Goal: Transaction & Acquisition: Purchase product/service

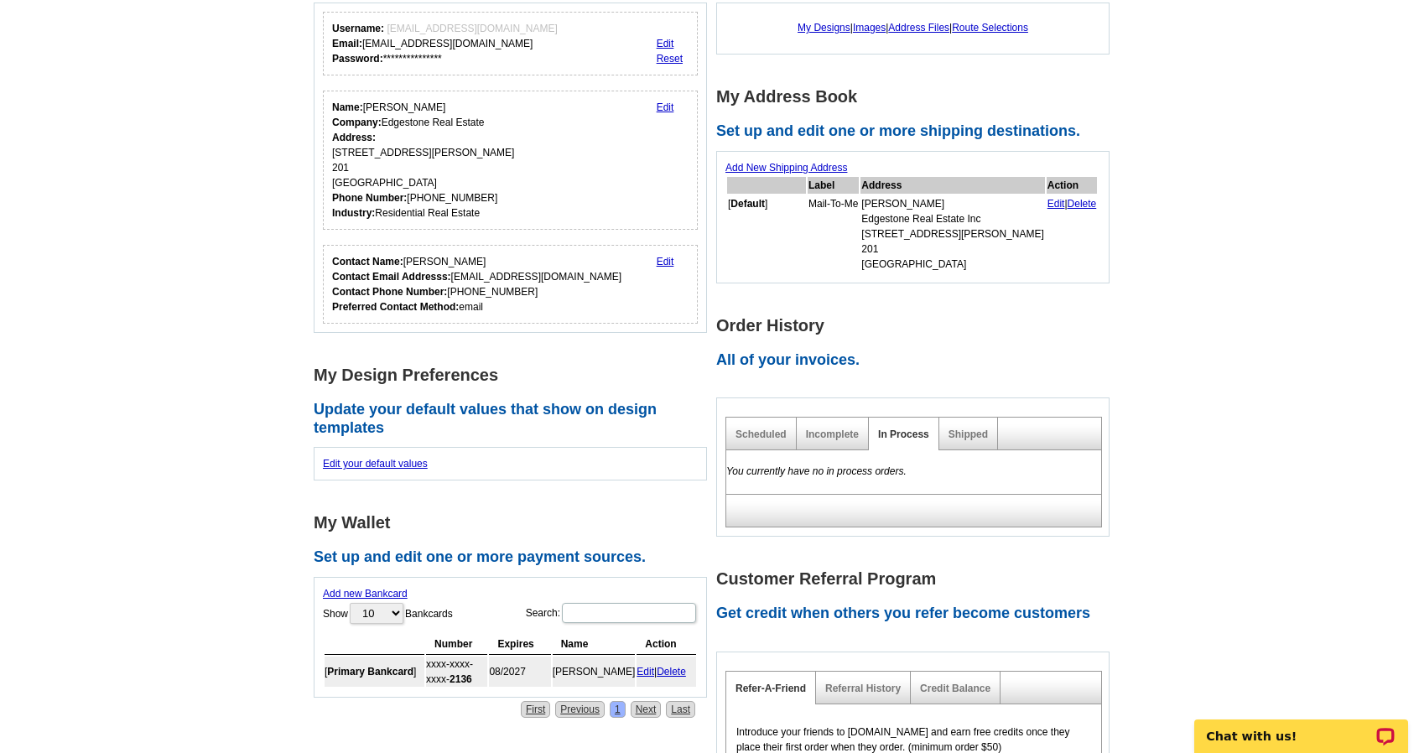
scroll to position [325, 0]
click at [963, 435] on link "Shipped" at bounding box center [967, 434] width 39 height 12
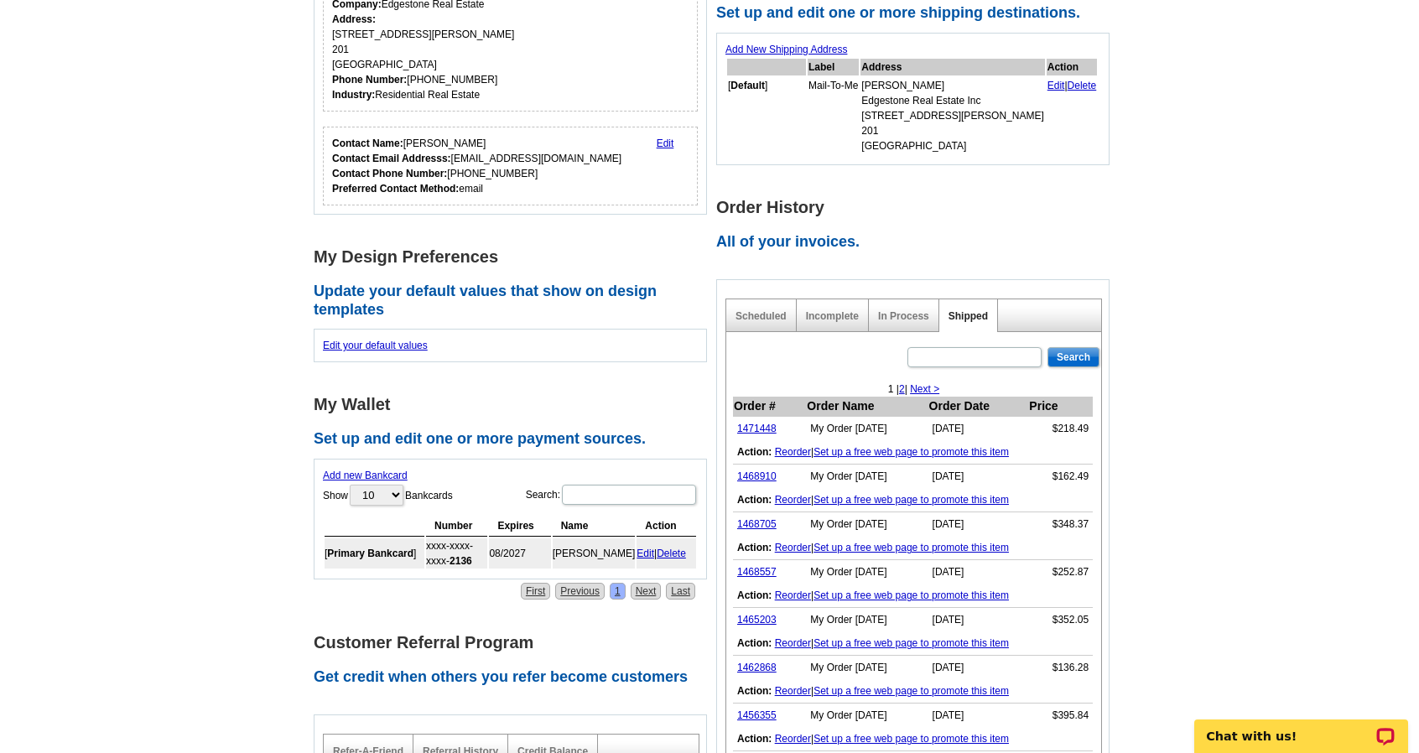
scroll to position [450, 0]
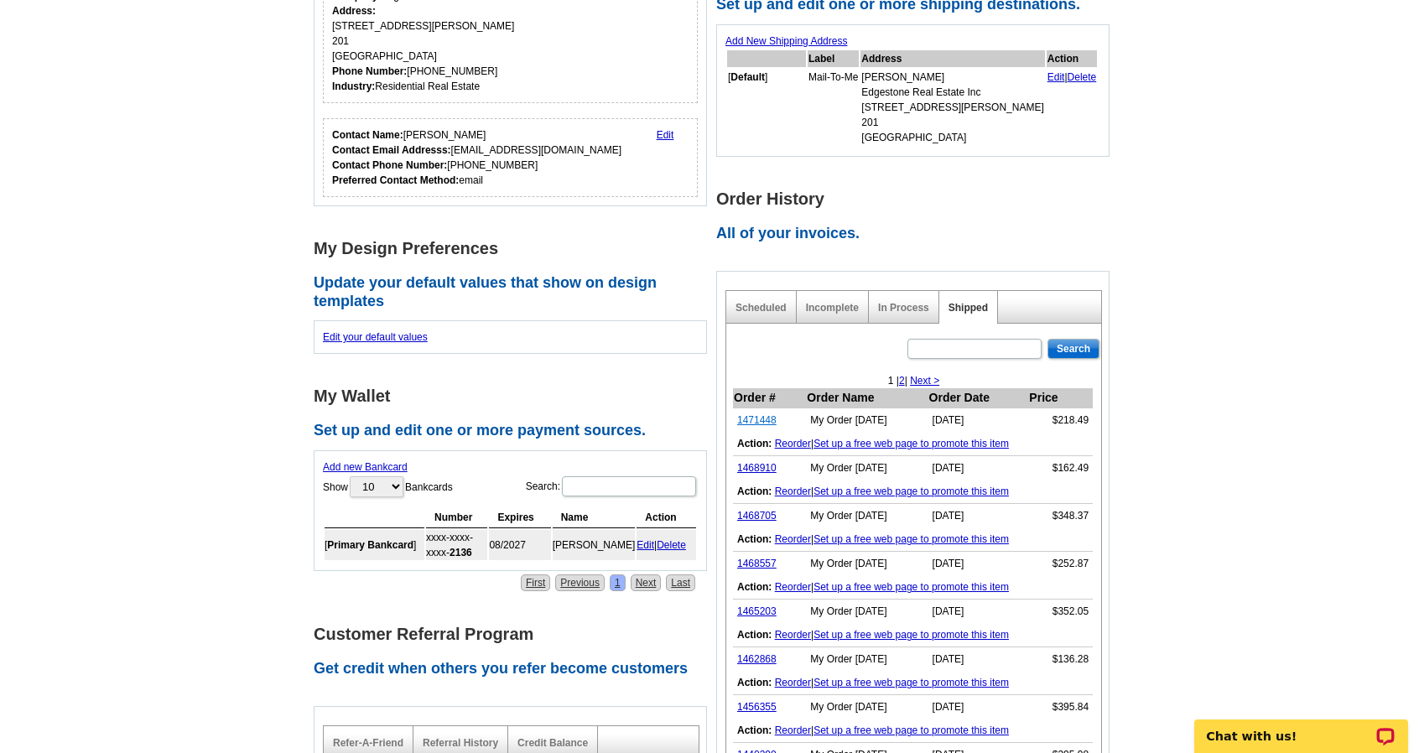
click at [749, 418] on link "1471448" at bounding box center [756, 420] width 39 height 12
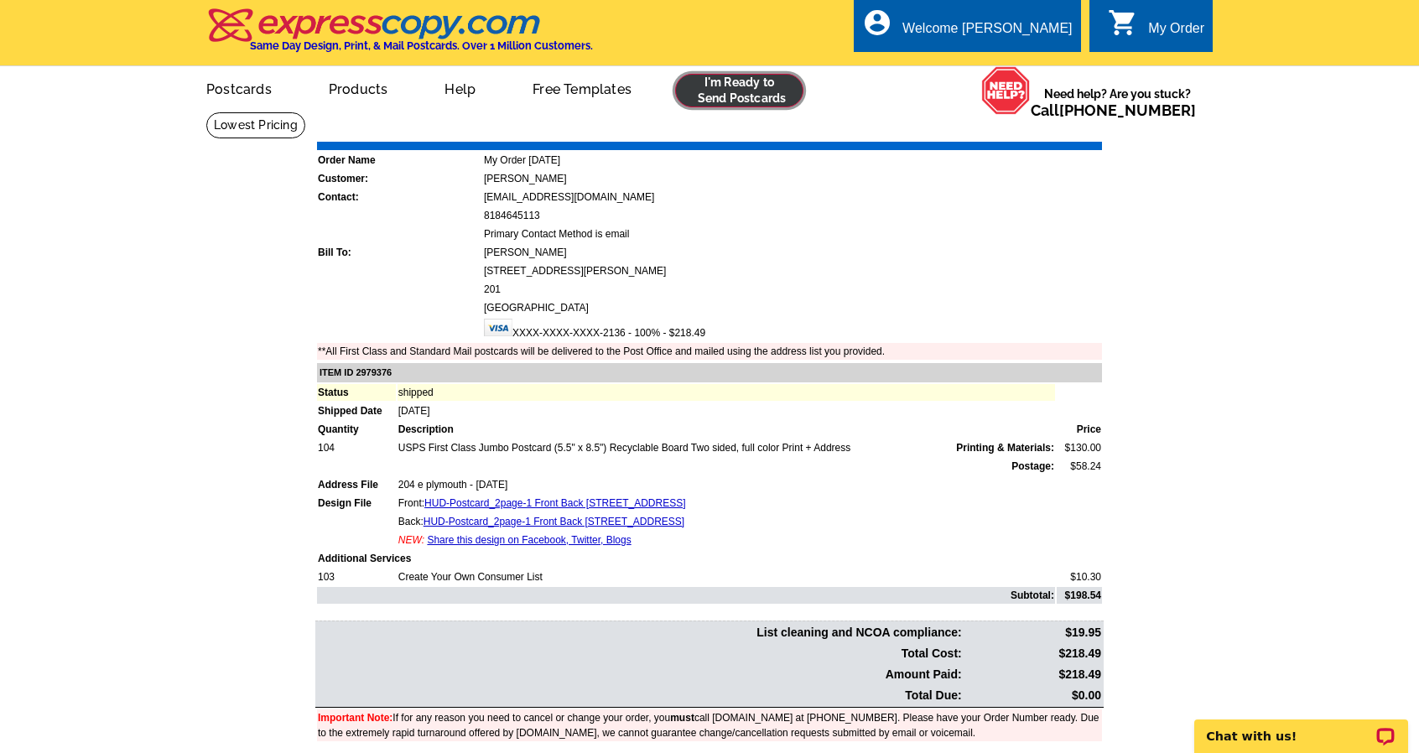
click at [753, 88] on link at bounding box center [739, 91] width 128 height 34
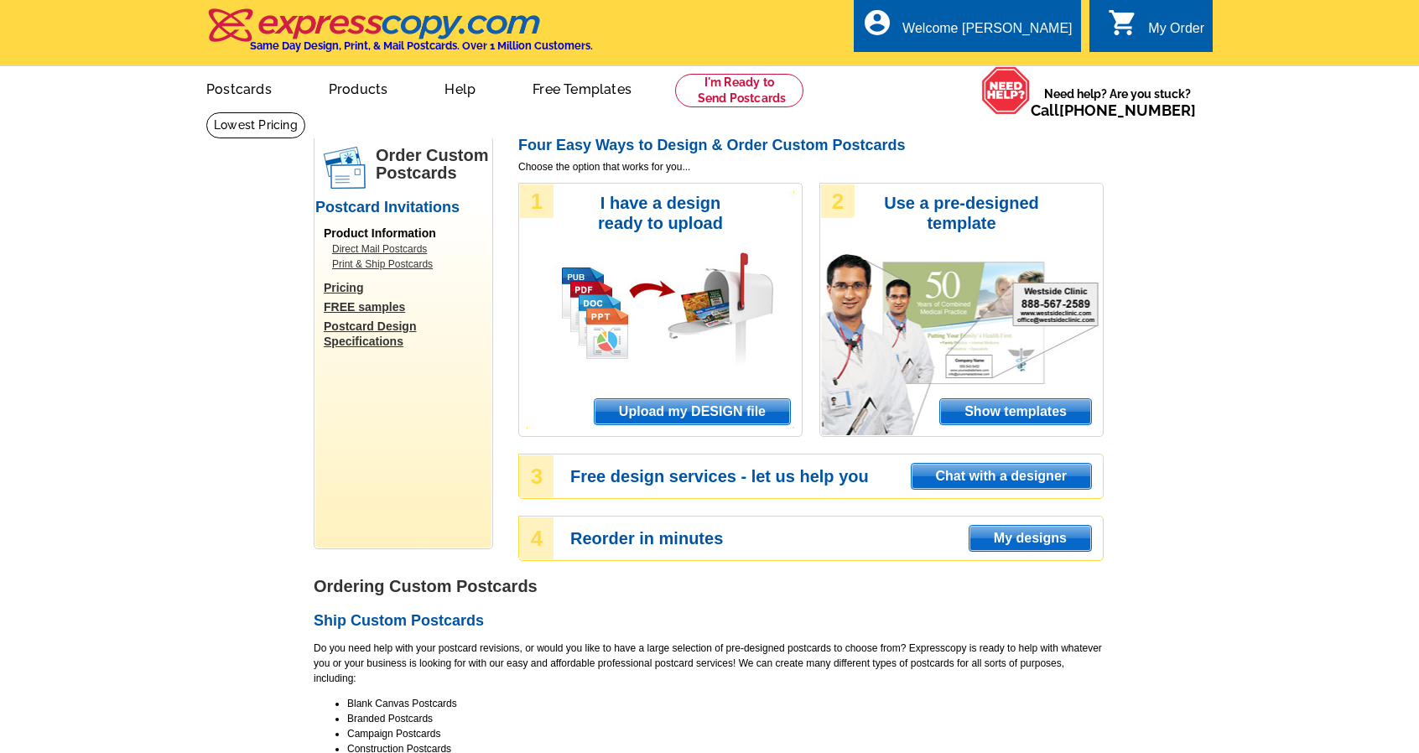
click at [635, 410] on span "Upload my DESIGN file" at bounding box center [692, 411] width 195 height 25
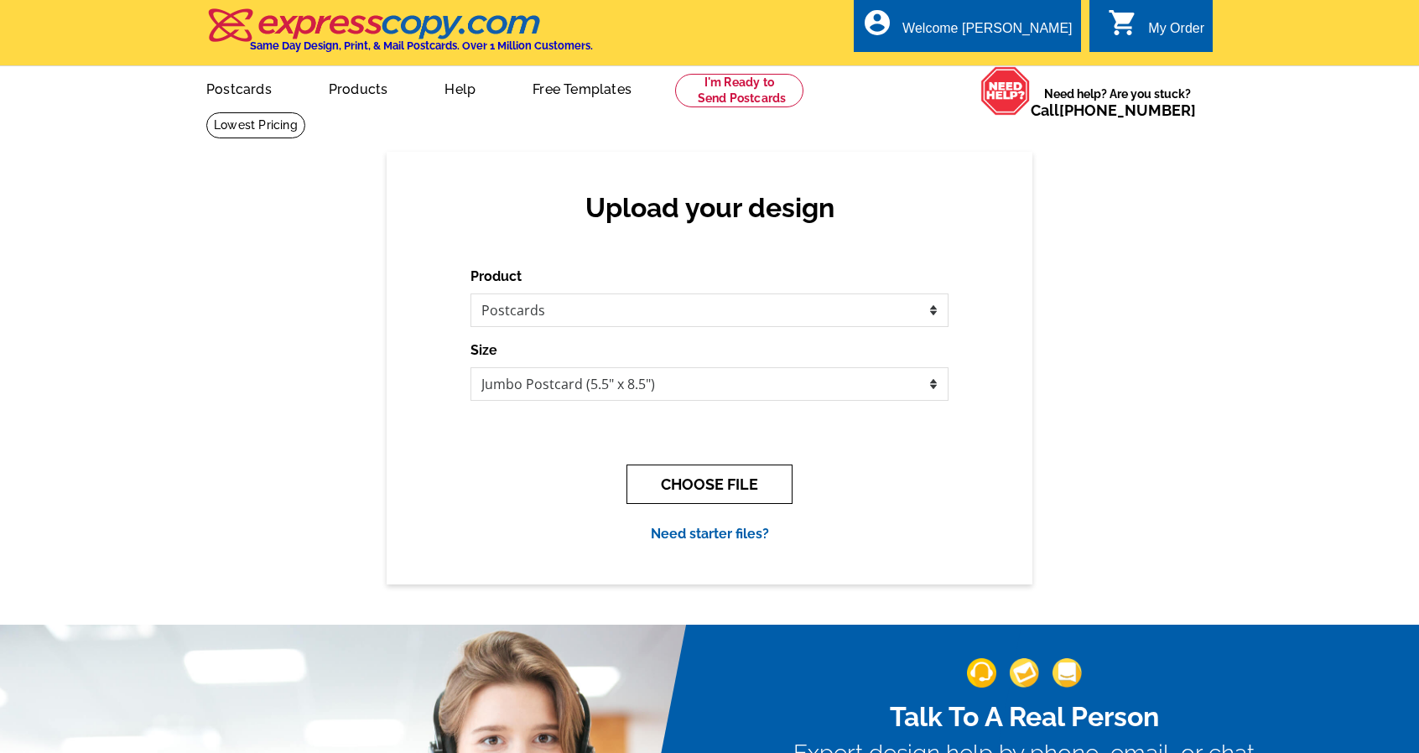
click at [666, 475] on button "CHOOSE FILE" at bounding box center [709, 484] width 166 height 39
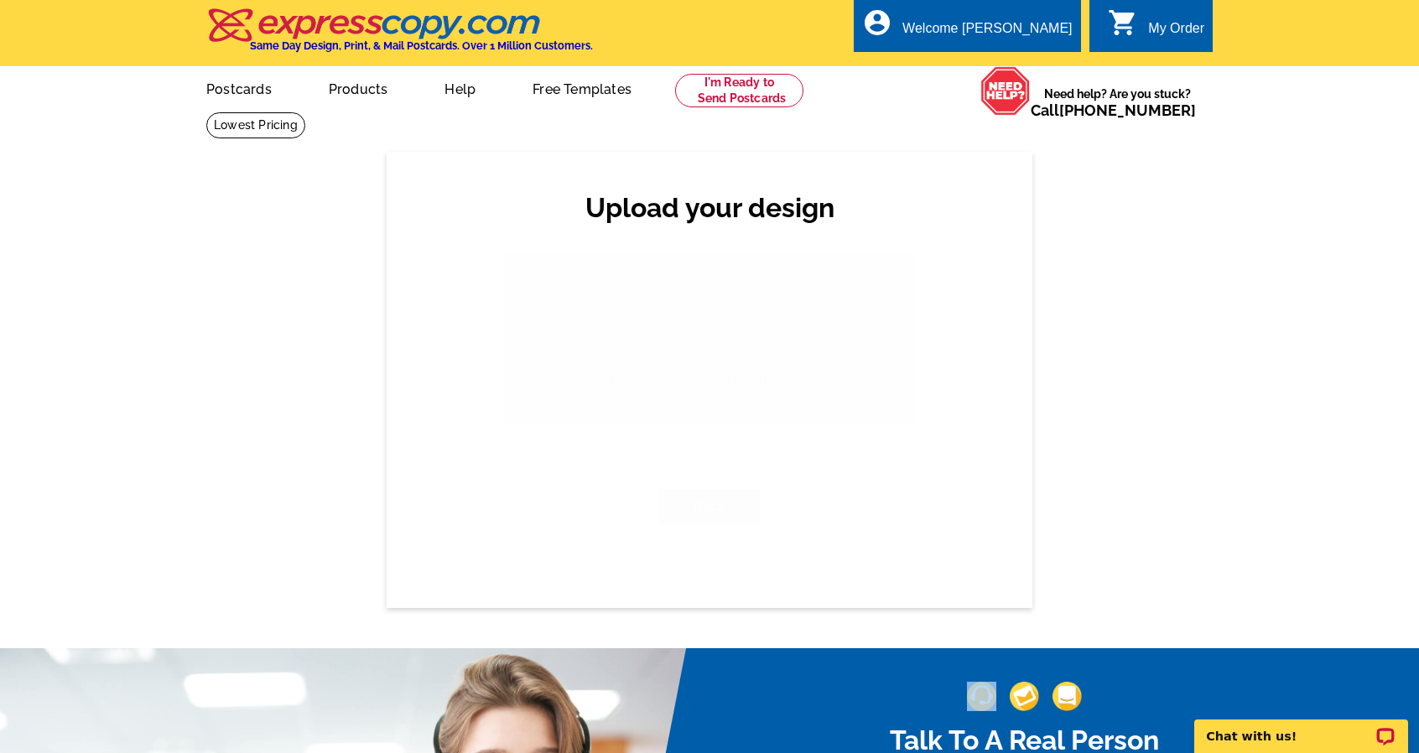
click at [666, 475] on div "Choose a file . Back" at bounding box center [709, 394] width 478 height 285
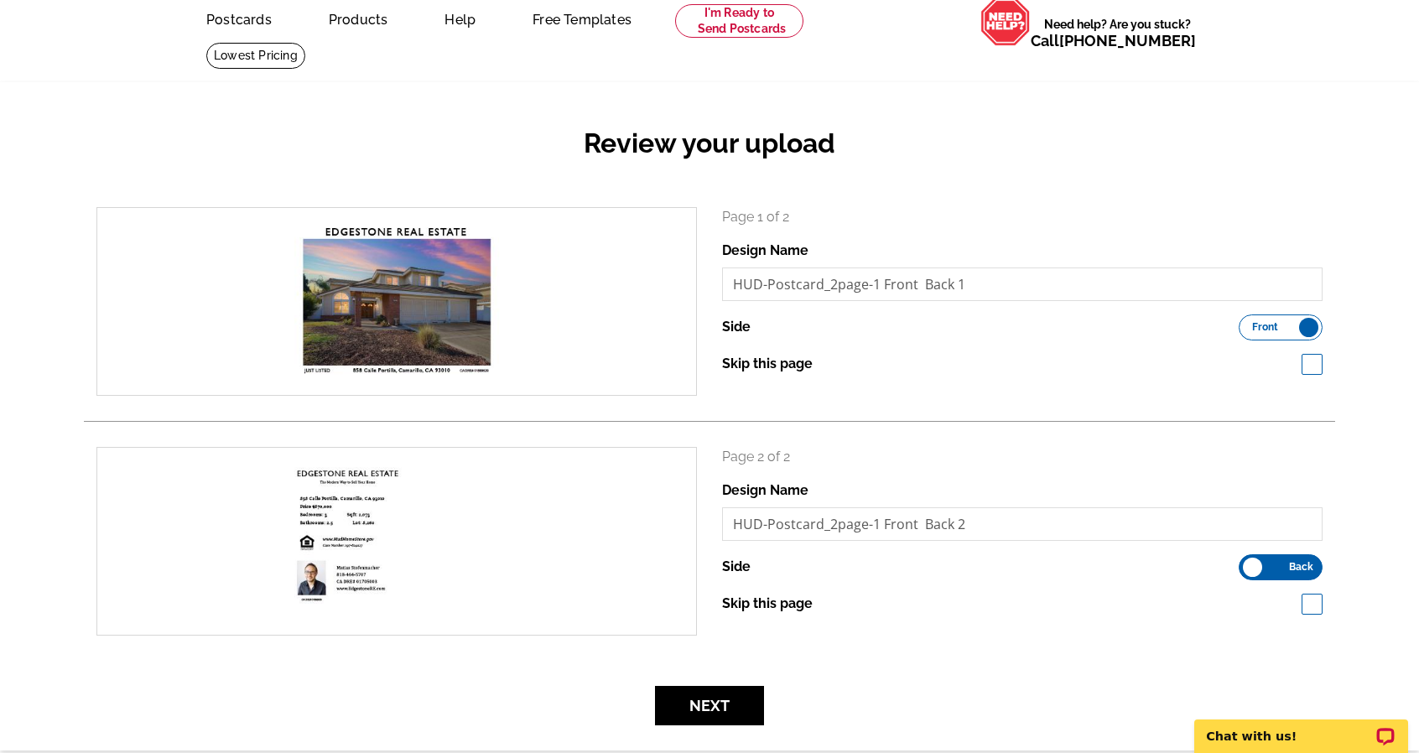
scroll to position [70, 0]
click at [671, 705] on button "Next" at bounding box center [709, 704] width 109 height 39
click at [709, 704] on button "Next" at bounding box center [709, 704] width 109 height 39
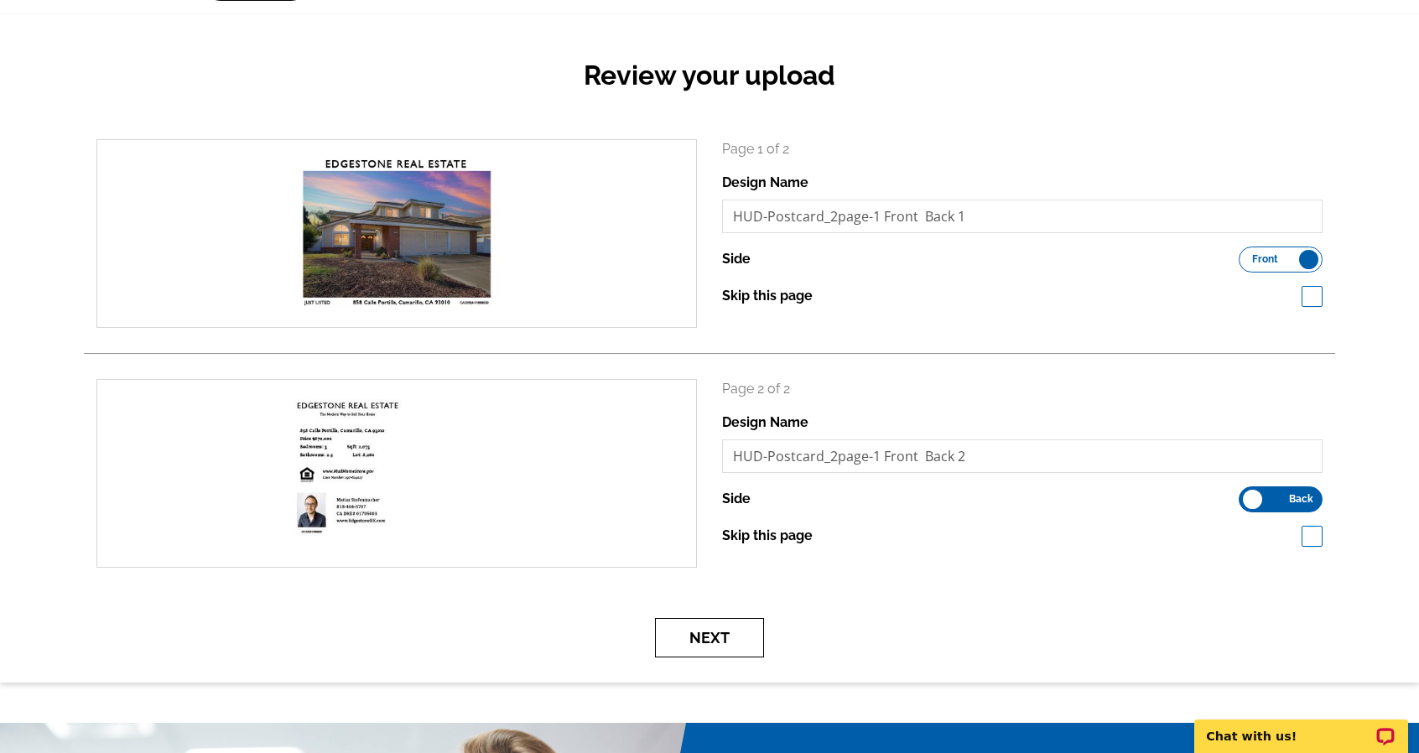
scroll to position [145, 0]
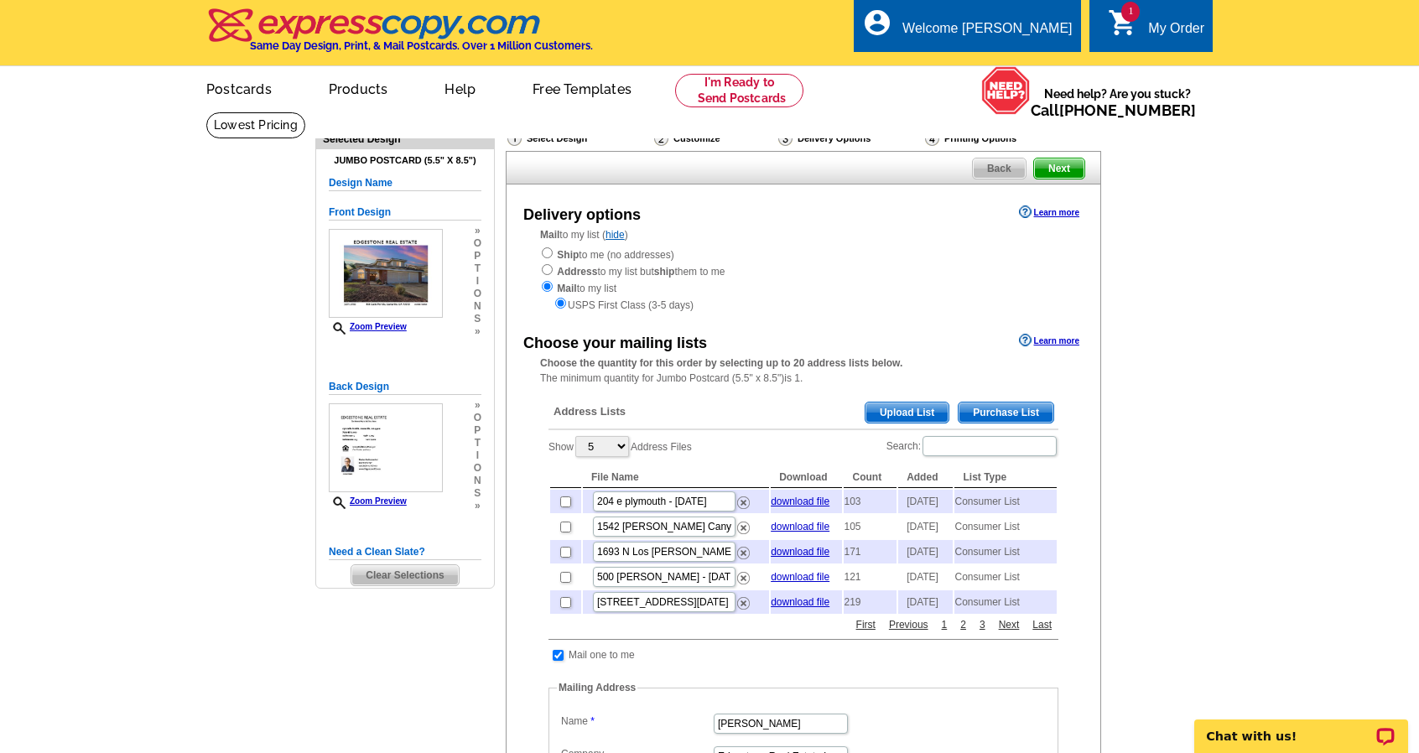
click at [978, 412] on span "Purchase List" at bounding box center [1005, 412] width 95 height 20
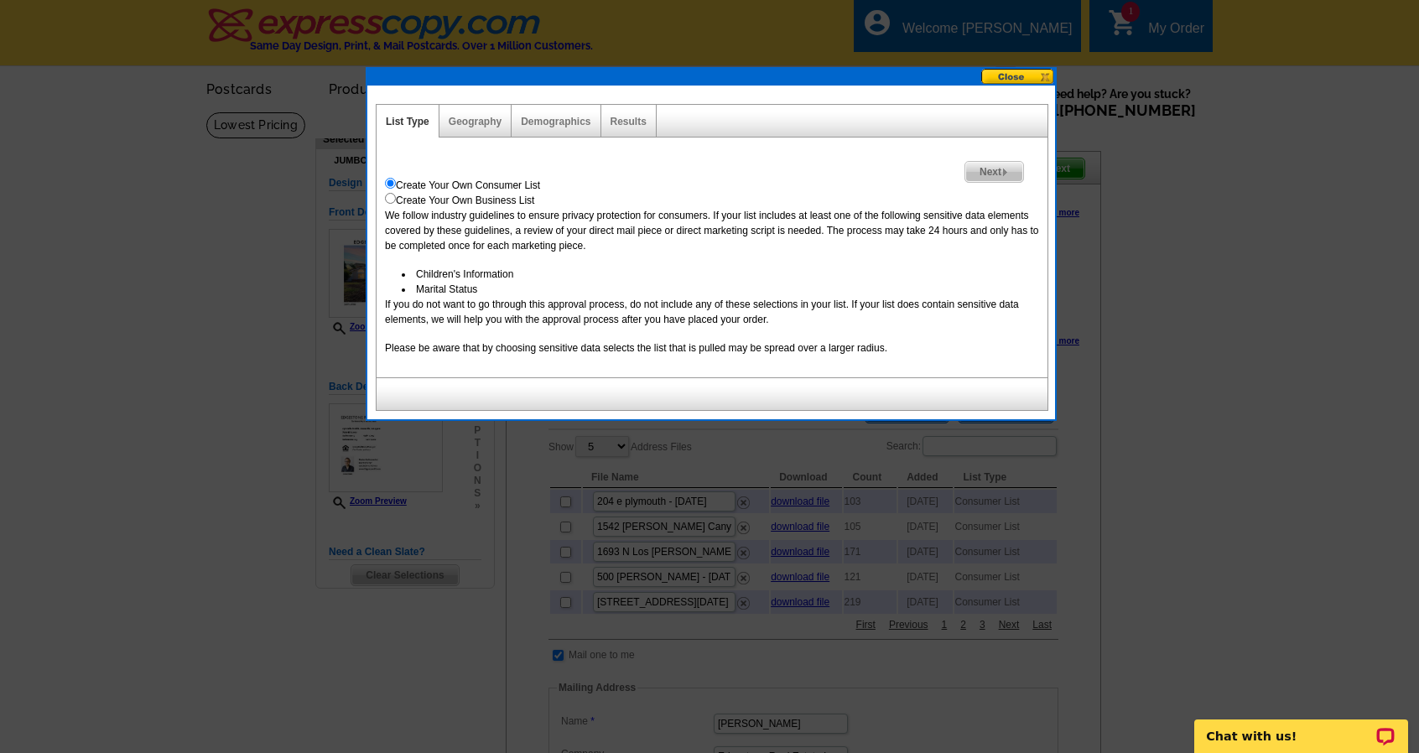
click at [984, 176] on span "Next" at bounding box center [994, 172] width 58 height 20
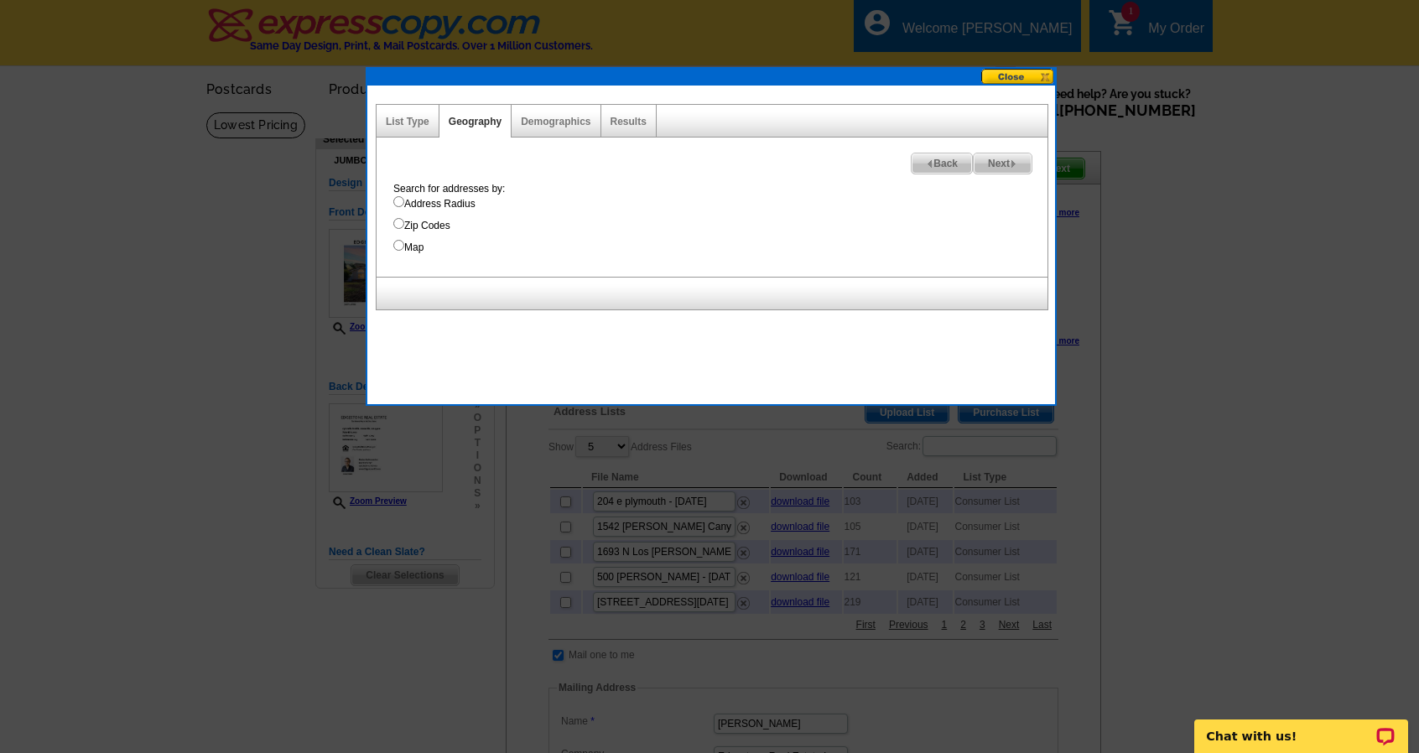
click at [456, 207] on label "Address Radius" at bounding box center [720, 203] width 654 height 15
click at [404, 207] on input "Address Radius" at bounding box center [398, 201] width 11 height 11
radio input "true"
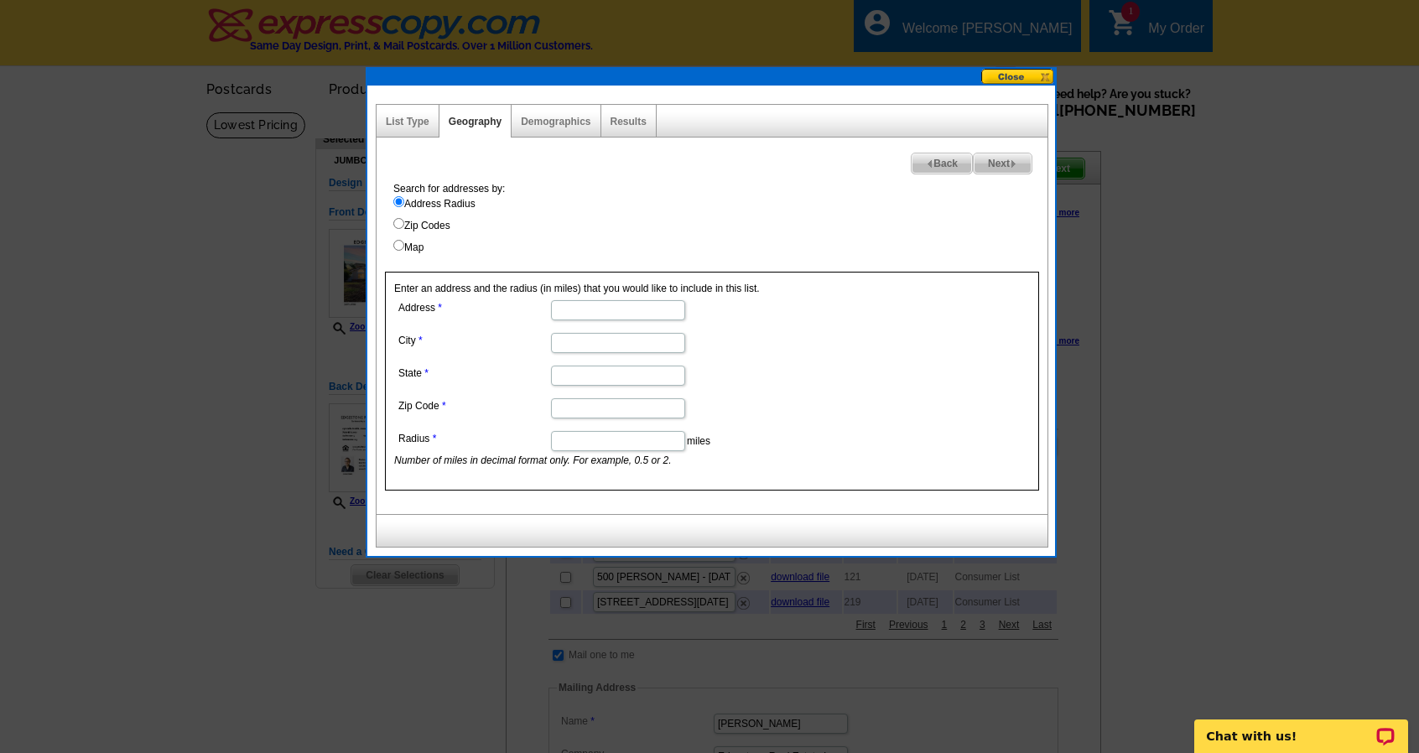
click at [587, 301] on input "Address" at bounding box center [618, 310] width 134 height 20
type input "858 Calle Portilla"
type input "Santa Paula"
type input "CA"
type input "93010"
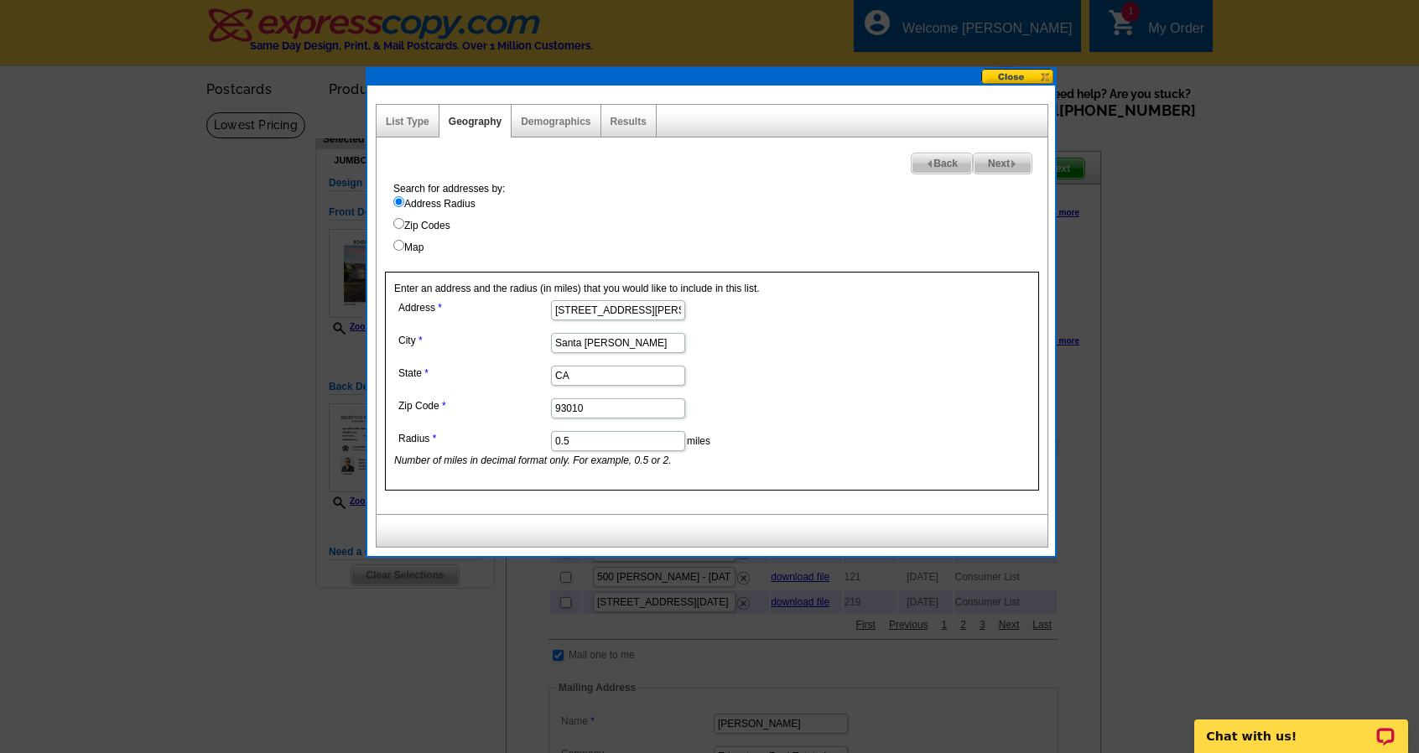
type input "0.5"
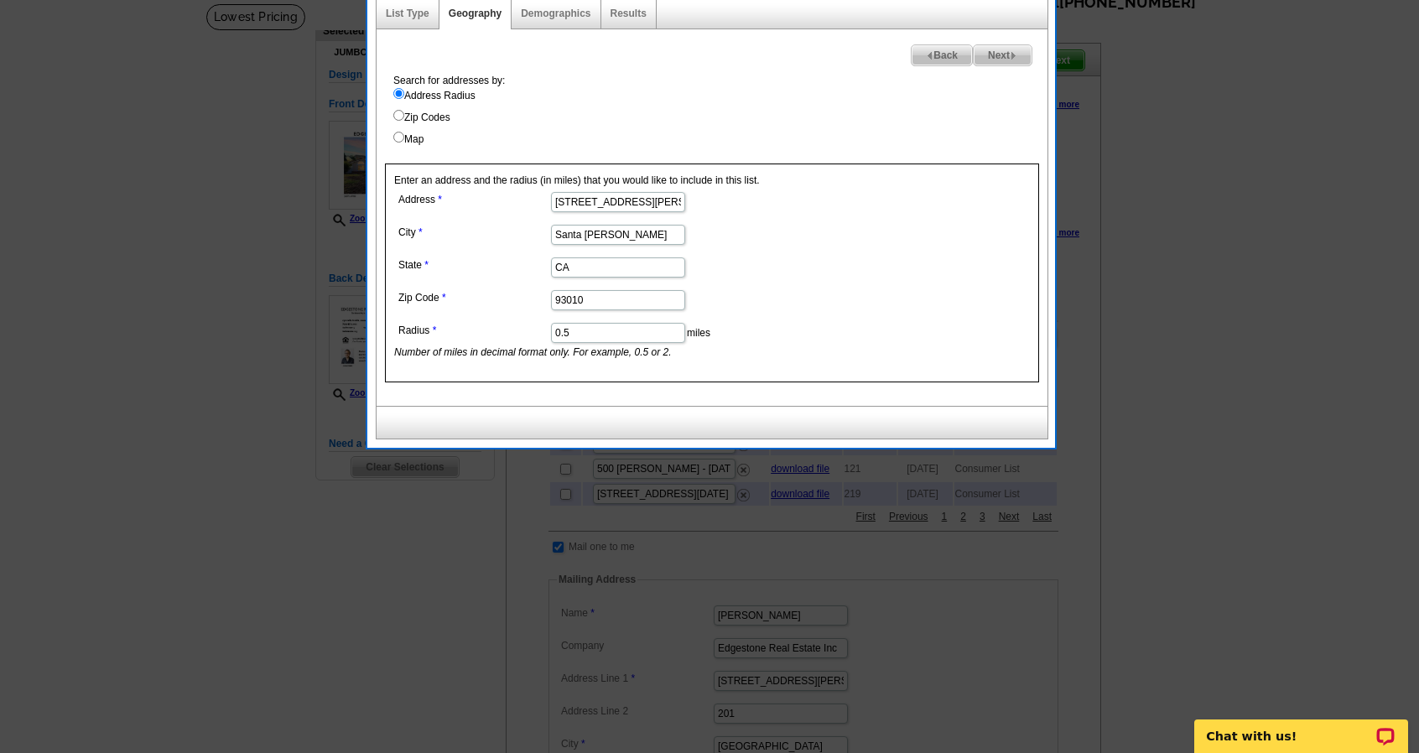
scroll to position [109, 0]
click at [998, 65] on div "Next Back Search for addresses by: Address Radius Zip Codes Map Enter an addres…" at bounding box center [712, 217] width 672 height 376
click at [996, 58] on span "Next" at bounding box center [1003, 54] width 58 height 20
select select
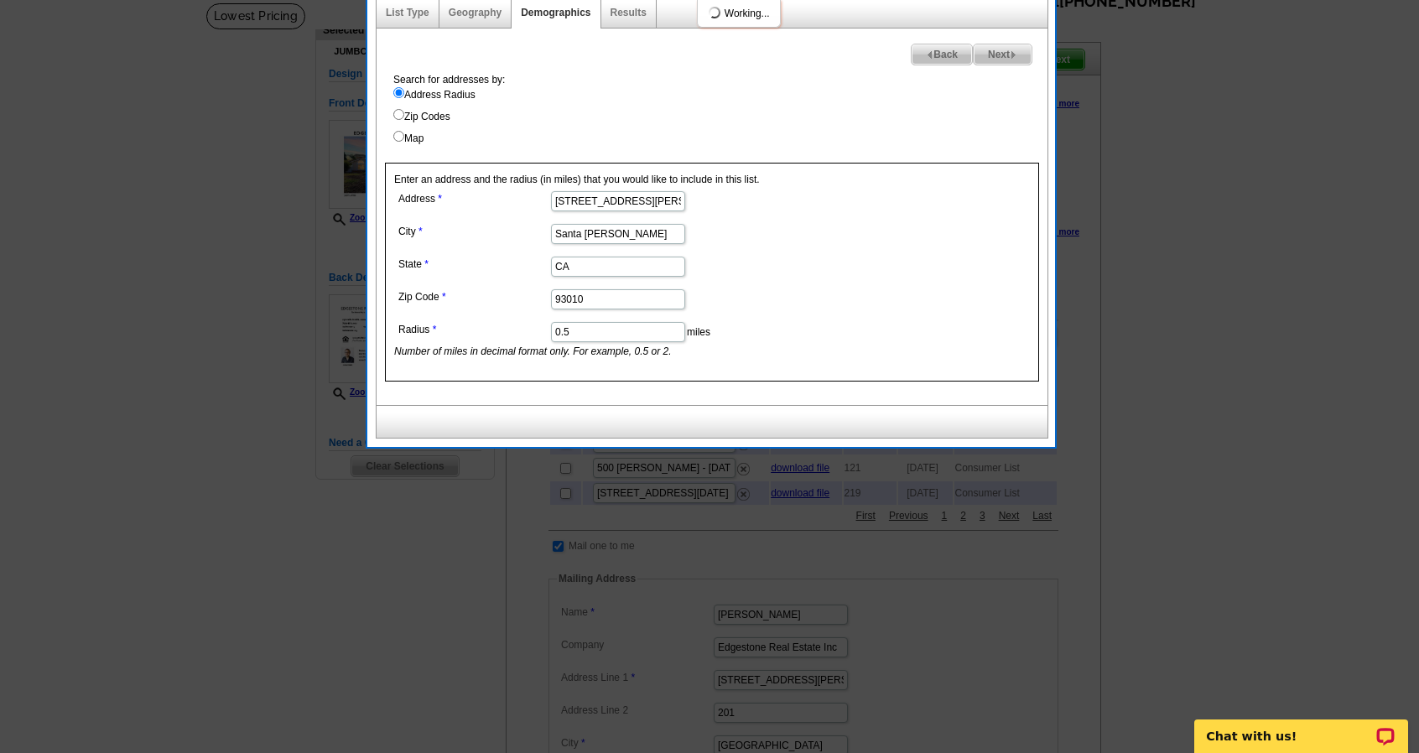
select select
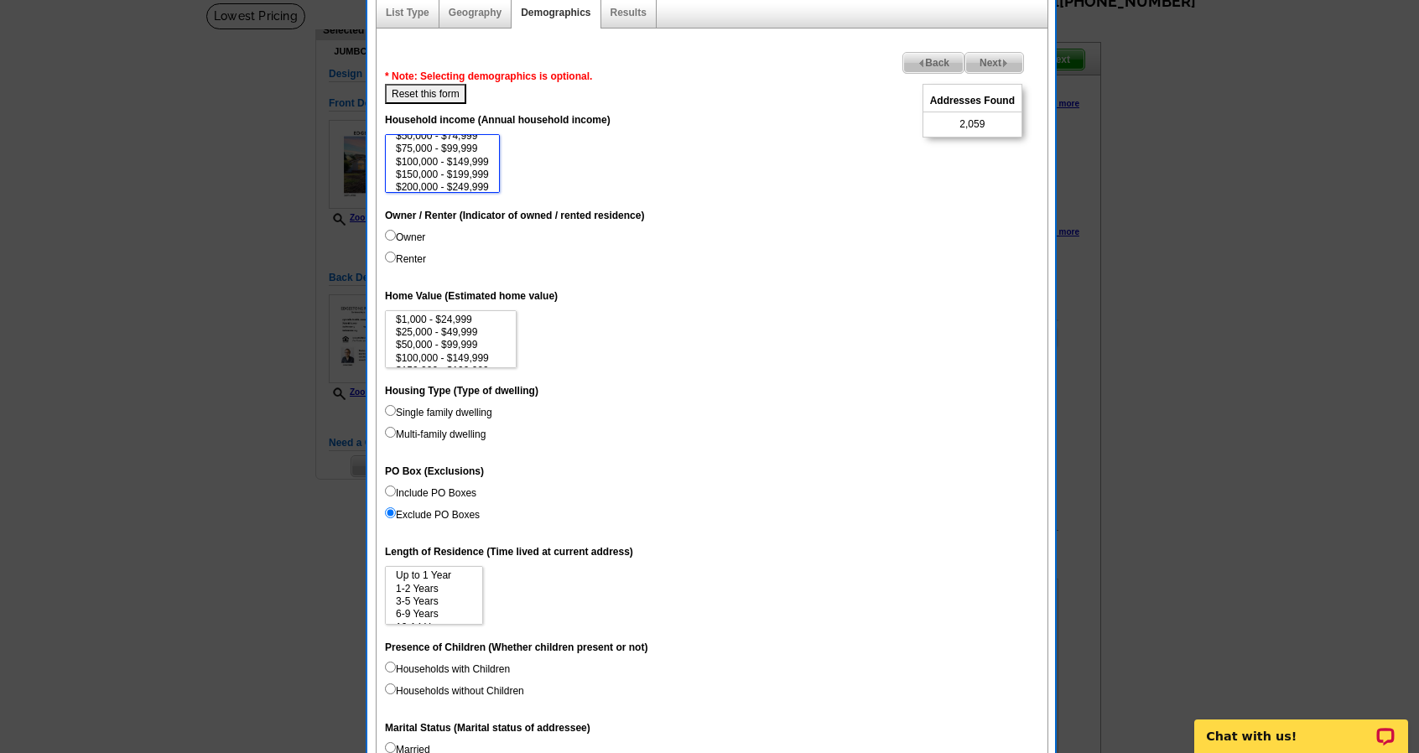
scroll to position [77, 0]
drag, startPoint x: 463, startPoint y: 175, endPoint x: 451, endPoint y: 179, distance: 12.5
select select "150000-199999"
click at [451, 179] on select "$0 - $19,999 $20,000 - $49,999 $50,000 - $74,999 $75,000 - $99,999 $100,000 - $…" at bounding box center [442, 163] width 115 height 59
click at [470, 410] on label "Single family dwelling" at bounding box center [438, 412] width 107 height 15
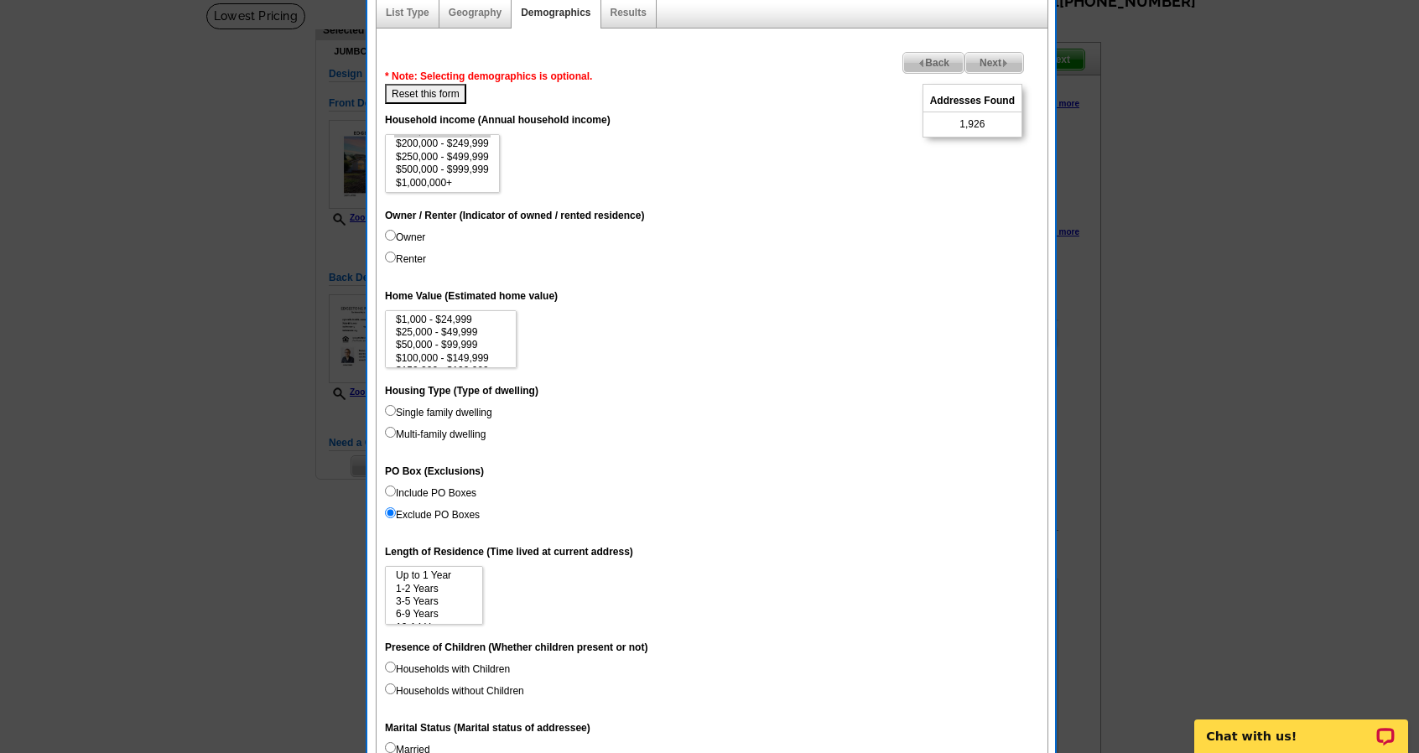
click at [396, 410] on input "Single family dwelling" at bounding box center [390, 410] width 11 height 11
radio input "true"
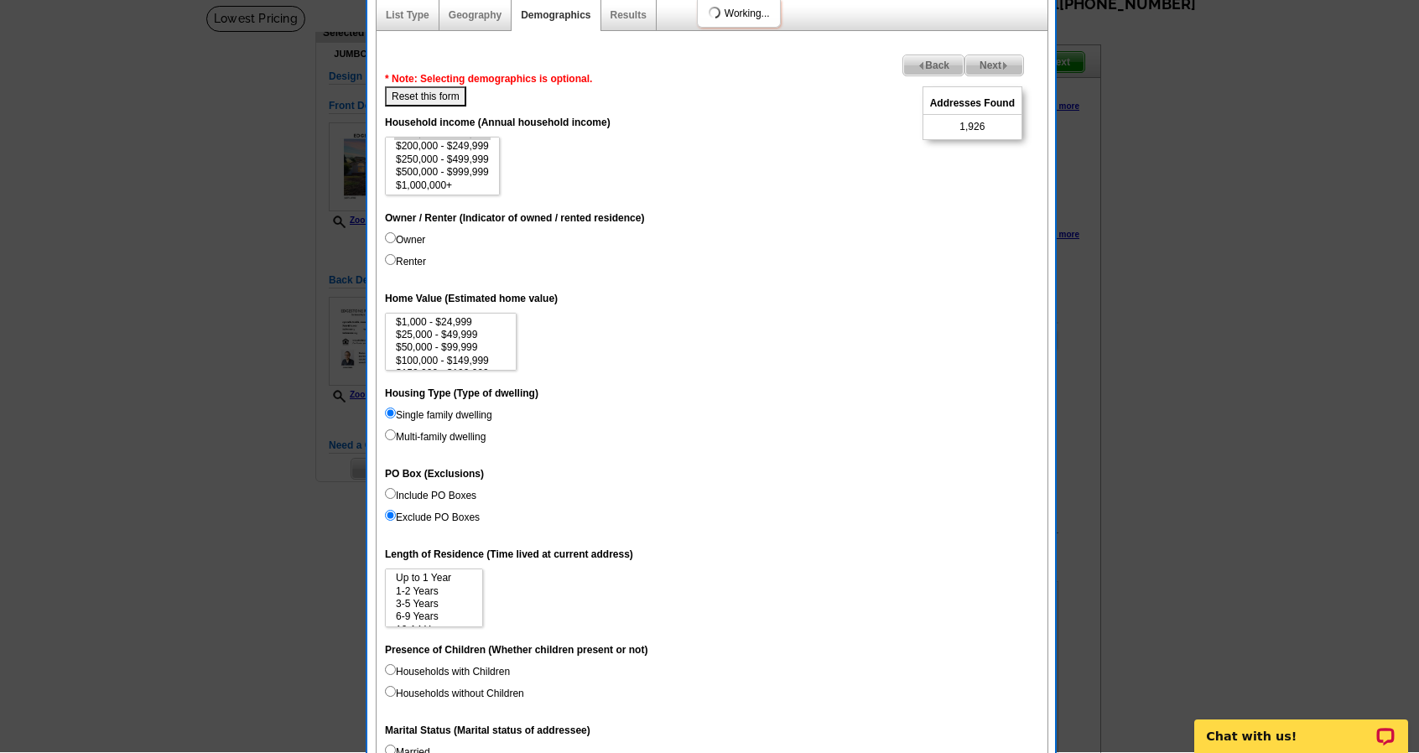
scroll to position [106, 0]
click at [406, 255] on label "Renter" at bounding box center [405, 262] width 41 height 15
click at [396, 255] on input "Renter" at bounding box center [390, 260] width 11 height 11
radio input "true"
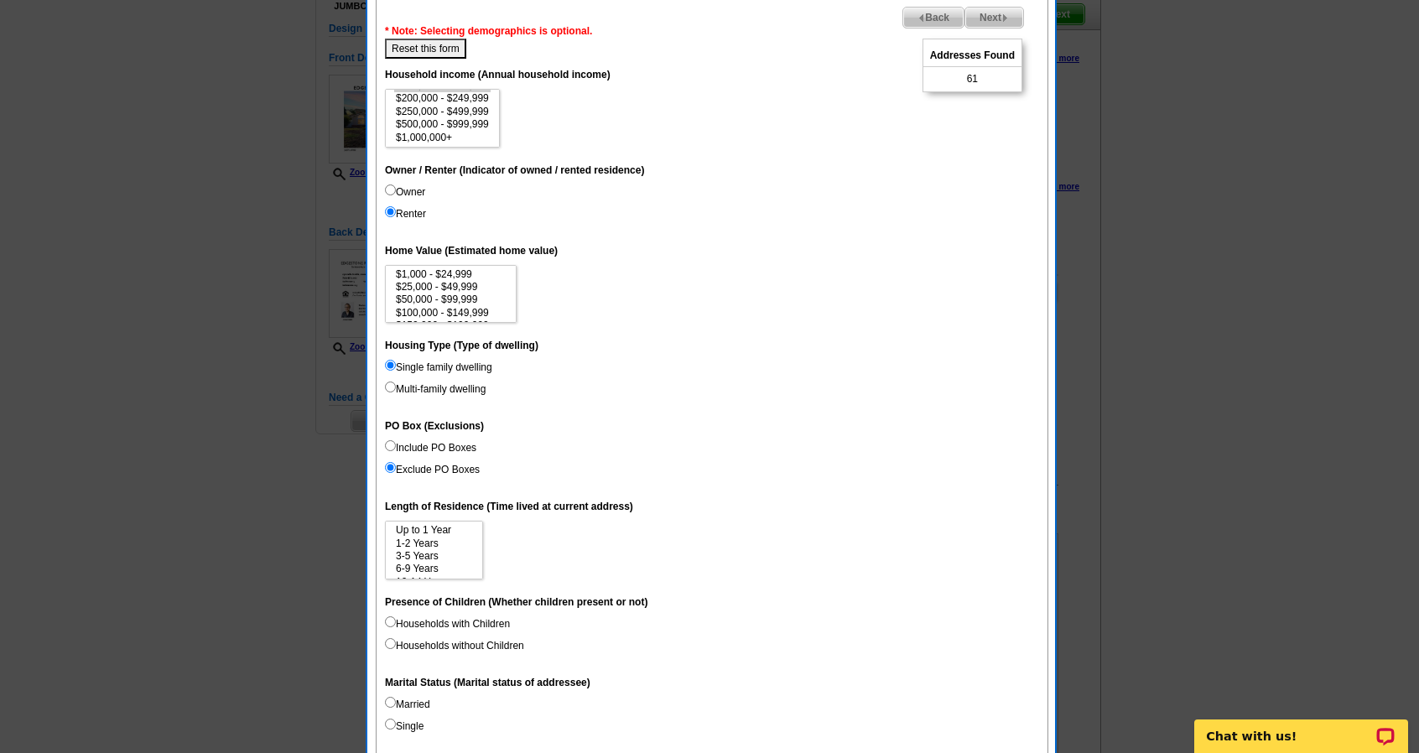
scroll to position [0, 0]
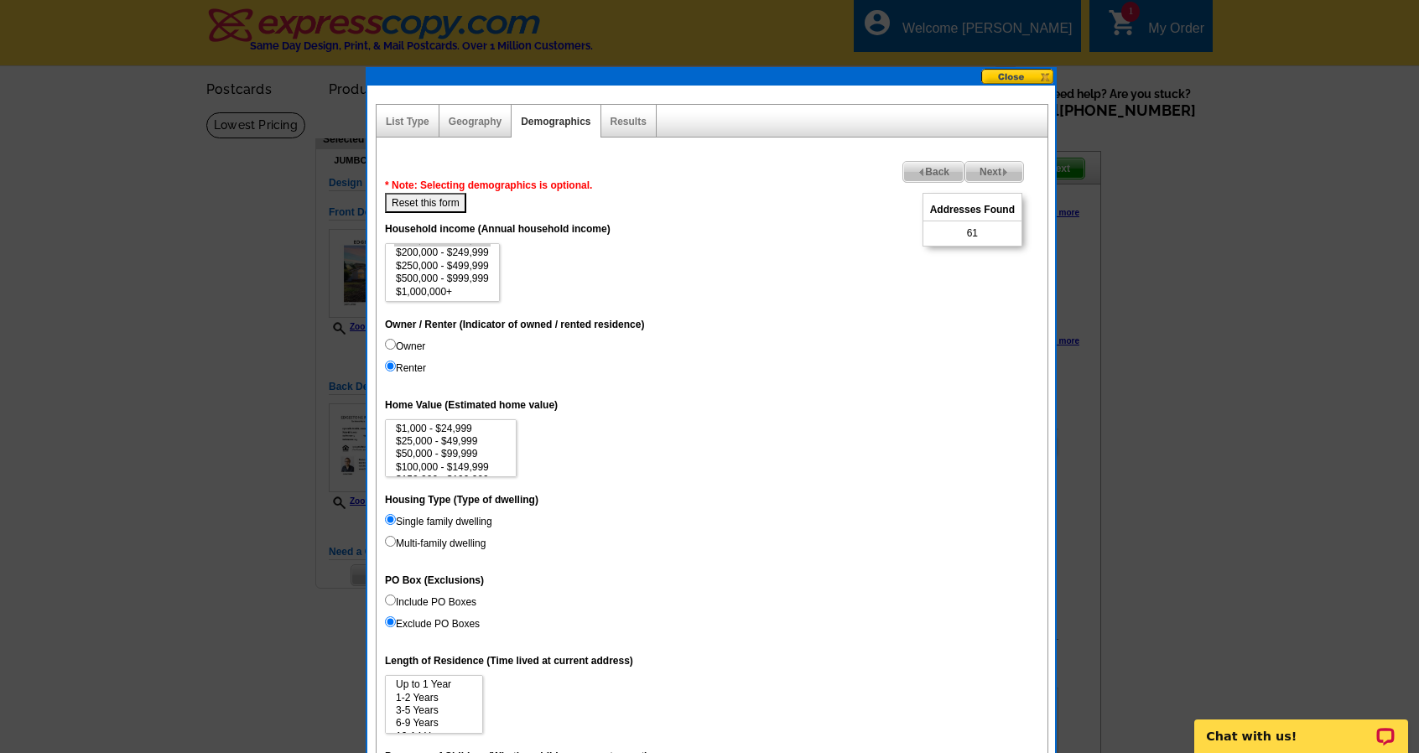
click at [932, 167] on span "Back" at bounding box center [933, 172] width 60 height 20
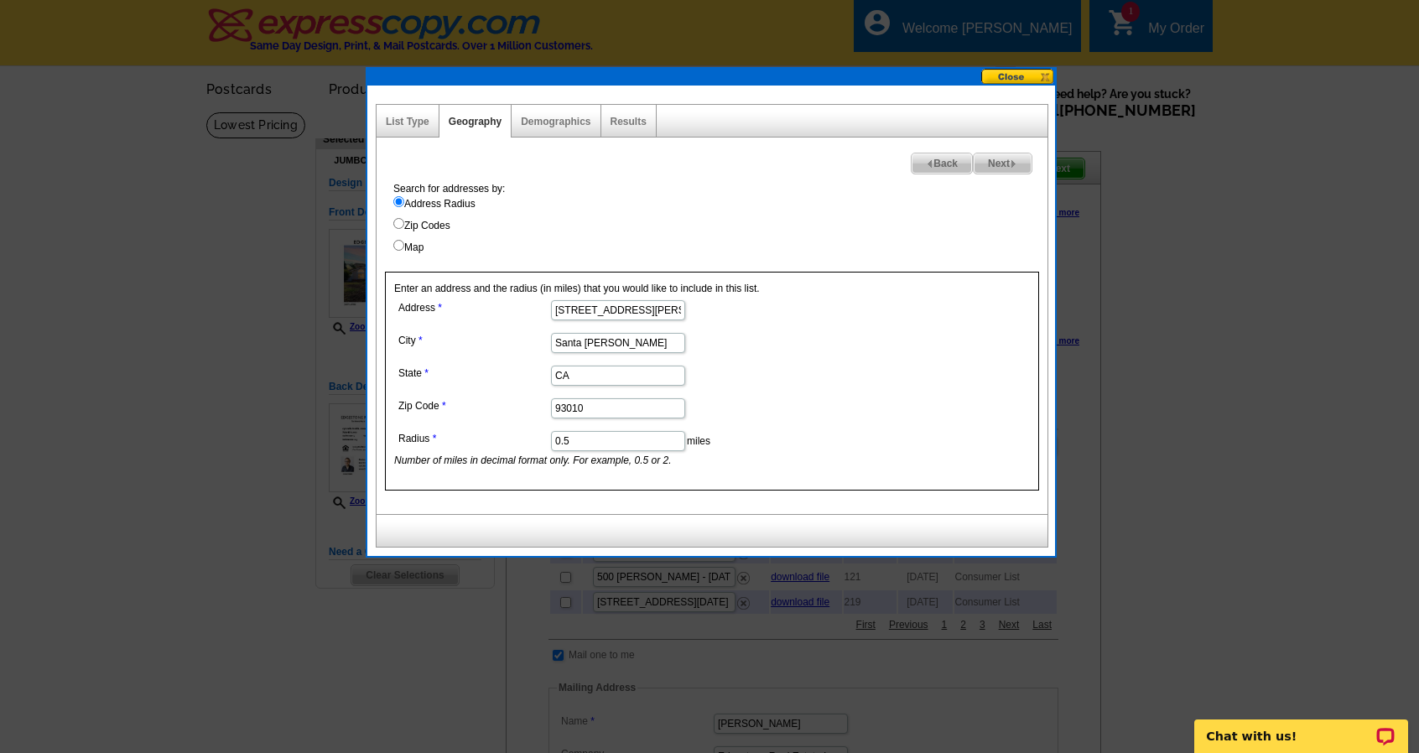
drag, startPoint x: 575, startPoint y: 434, endPoint x: 549, endPoint y: 434, distance: 26.0
click at [549, 434] on dd "0.5 miles Number of miles in decimal format only. For example, 0.5 or 2." at bounding box center [617, 447] width 446 height 41
type input "1"
click at [949, 267] on div "Search for addresses by: Address Radius Zip Codes Map Enter an address and the …" at bounding box center [711, 347] width 671 height 333
click at [993, 165] on span "Next" at bounding box center [1003, 163] width 58 height 20
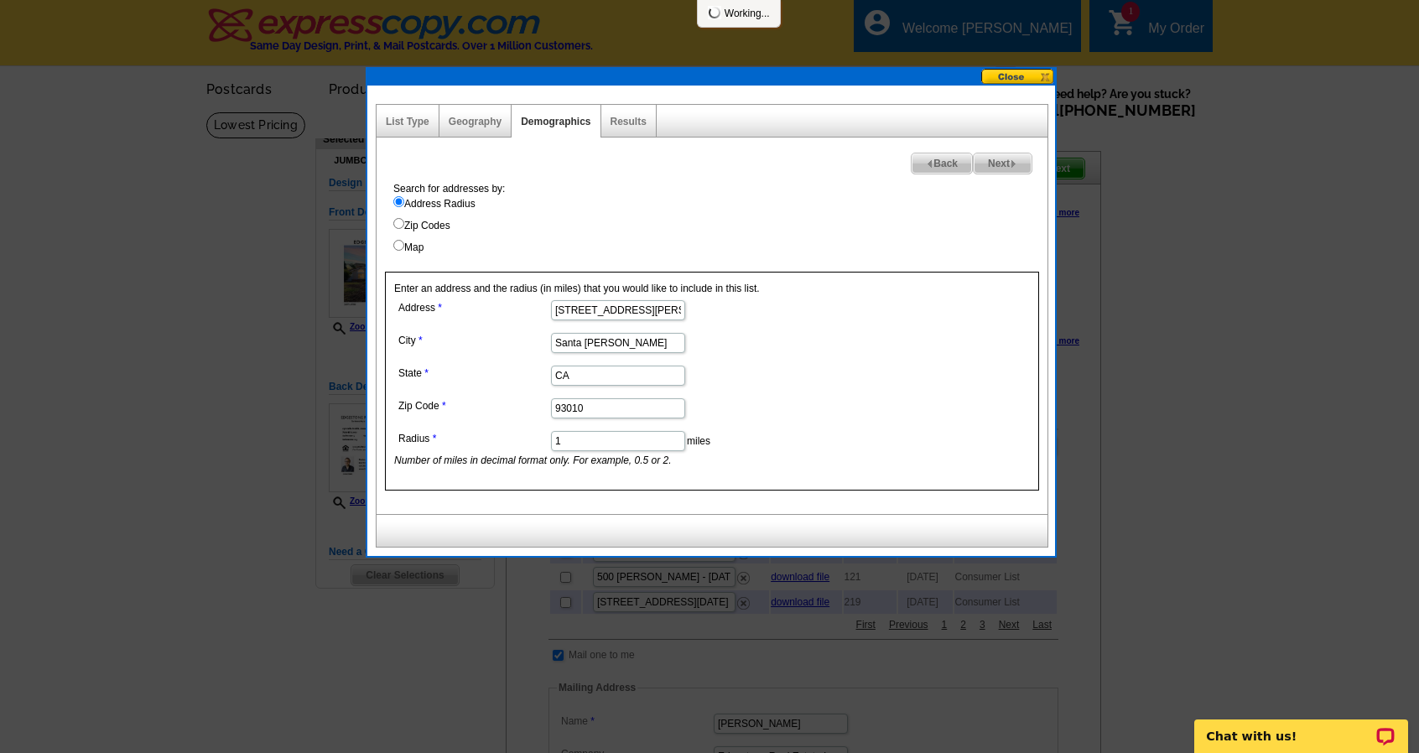
select select
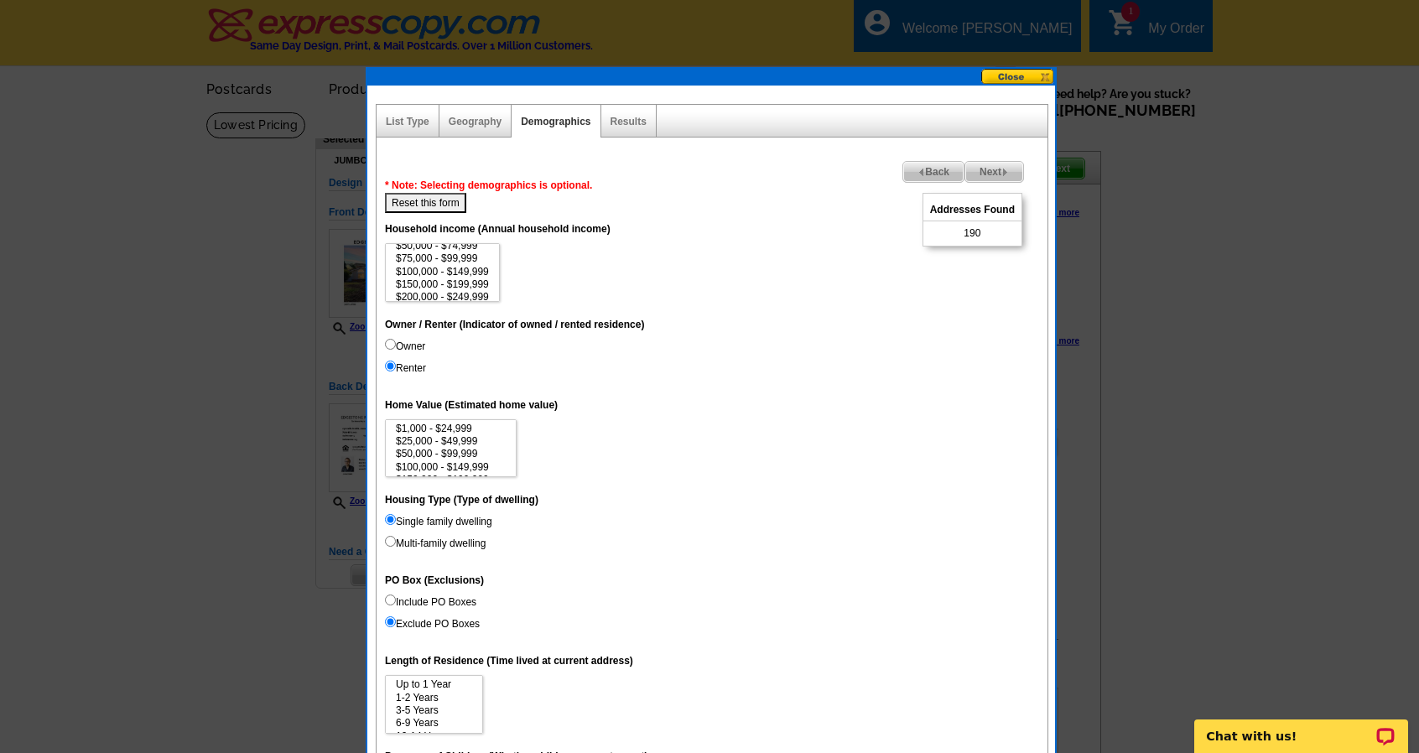
scroll to position [34, 0]
select select "200000-249999"
click at [444, 278] on option "$150,000 - $199,999" at bounding box center [442, 284] width 96 height 13
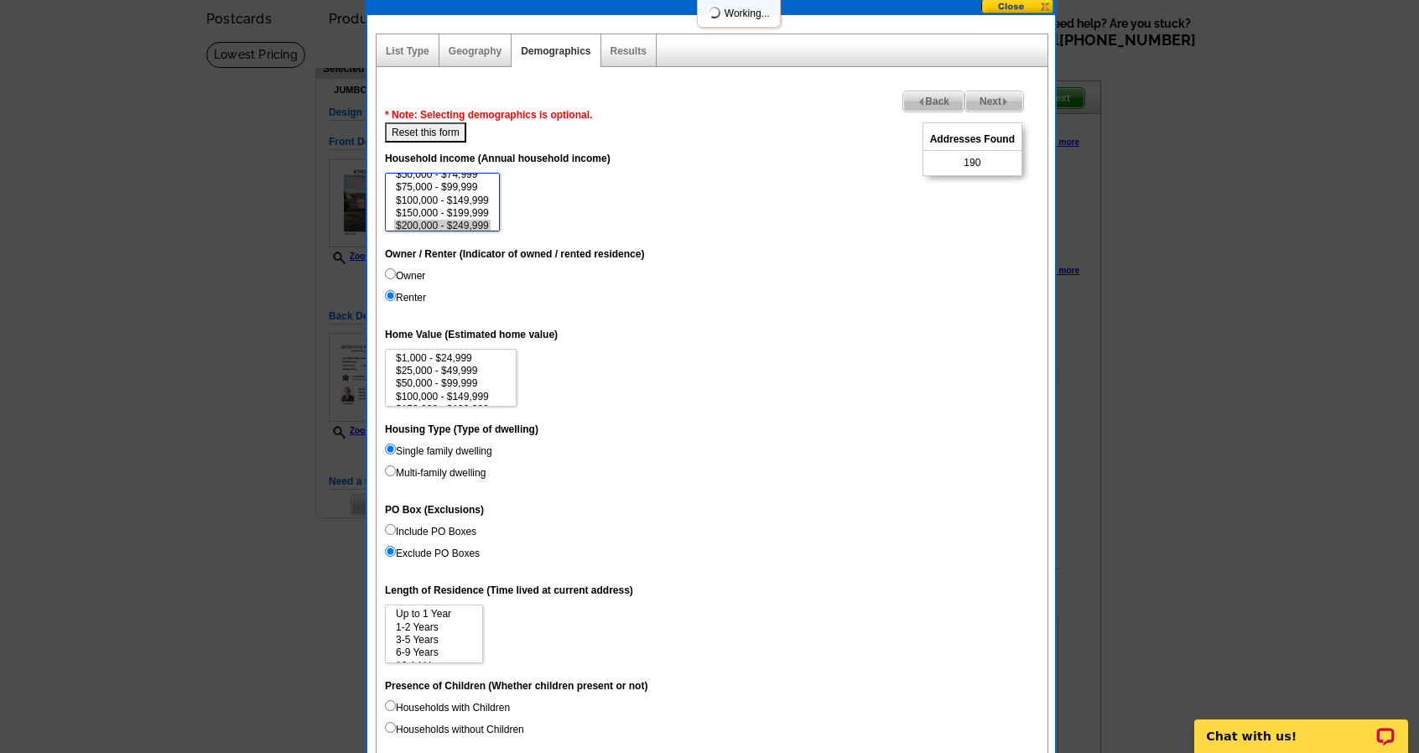
scroll to position [72, 0]
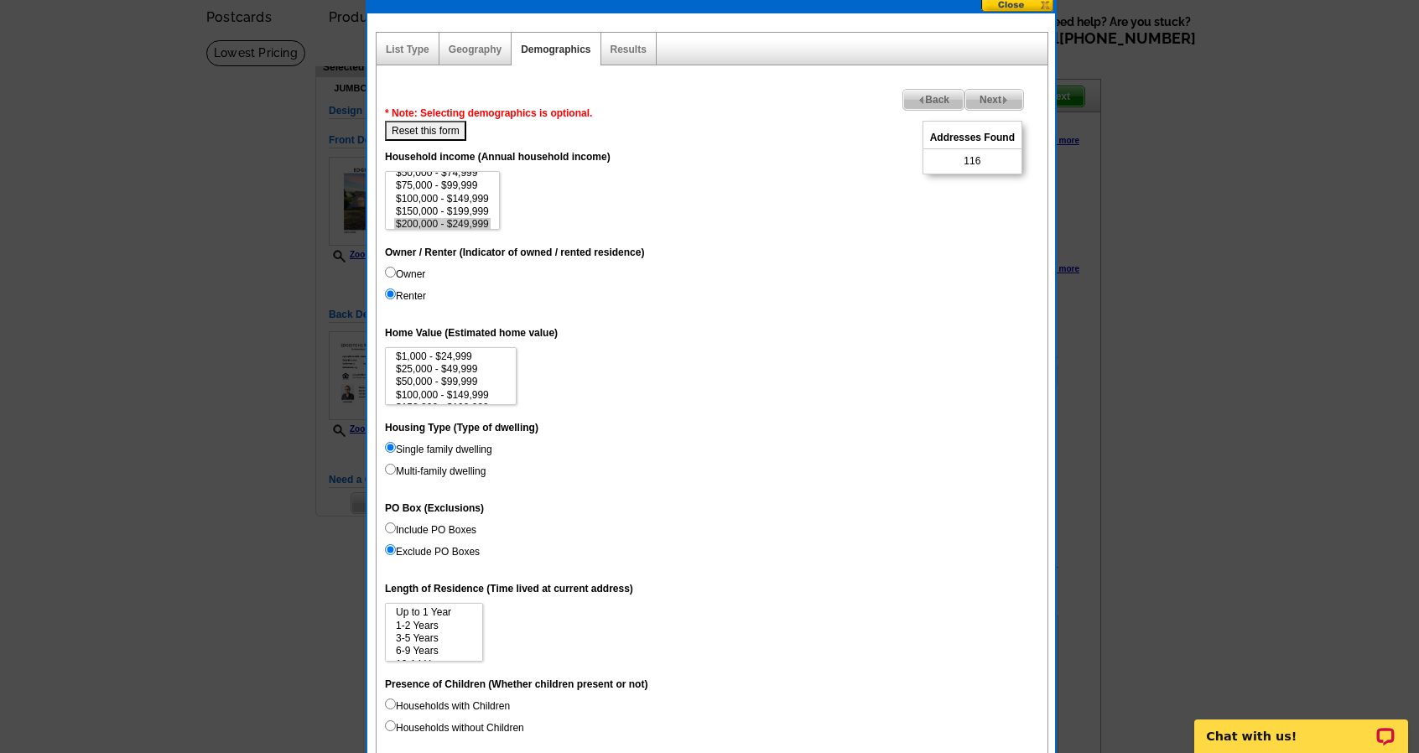
click at [1005, 95] on span "Next" at bounding box center [994, 100] width 58 height 20
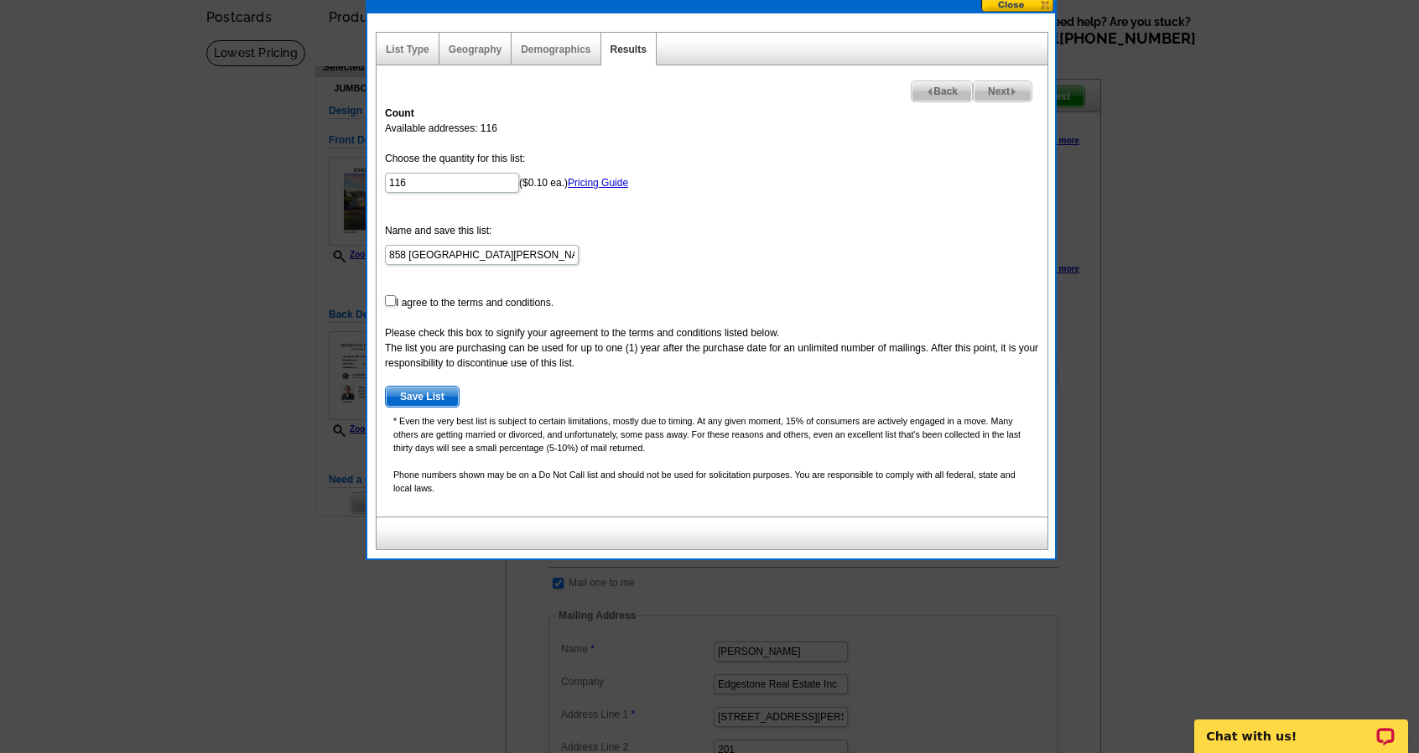
click at [441, 297] on form "Choose the quantity for this list: 116 ($0.10 ea.) Pricing Guide Name and save …" at bounding box center [712, 279] width 654 height 257
click at [390, 300] on input "checkbox" at bounding box center [390, 300] width 11 height 11
checkbox input "true"
click at [419, 388] on span "Save List" at bounding box center [422, 397] width 73 height 20
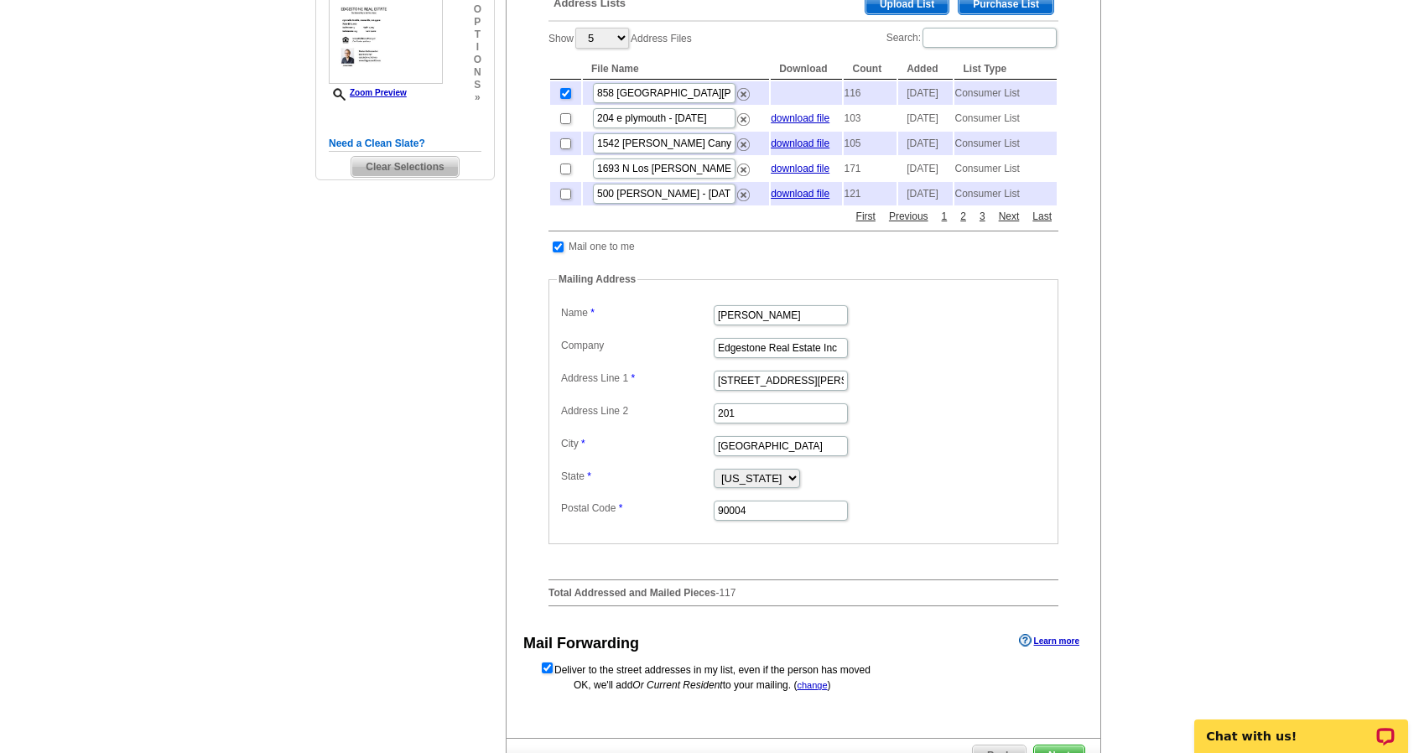
scroll to position [410, 0]
click at [723, 324] on input "[PERSON_NAME]" at bounding box center [781, 314] width 134 height 20
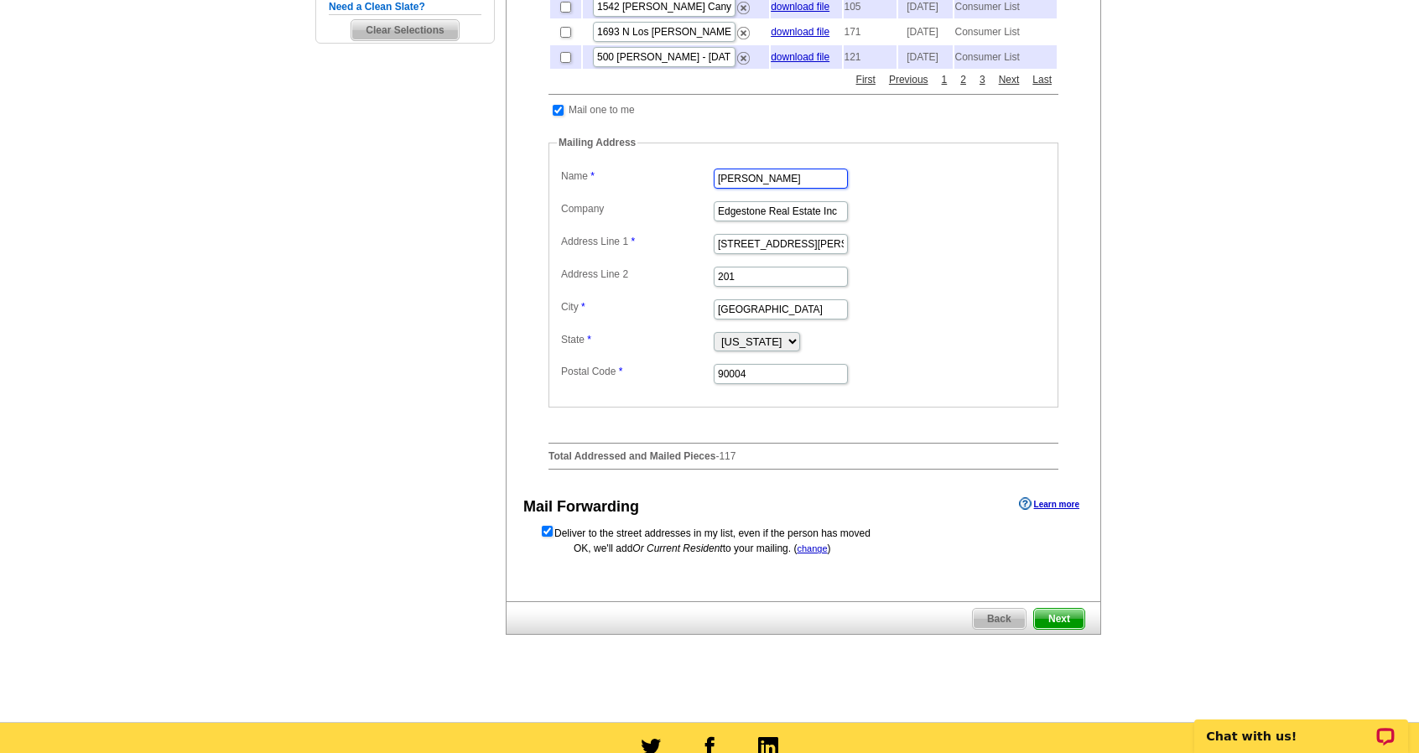
scroll to position [546, 0]
type input "[PERSON_NAME]"
drag, startPoint x: 723, startPoint y: 345, endPoint x: 930, endPoint y: 603, distance: 331.1
click at [930, 600] on div "Delivery options Learn more Mail to my list ( hide ) Ship to me (no addresses) …" at bounding box center [803, 120] width 595 height 962
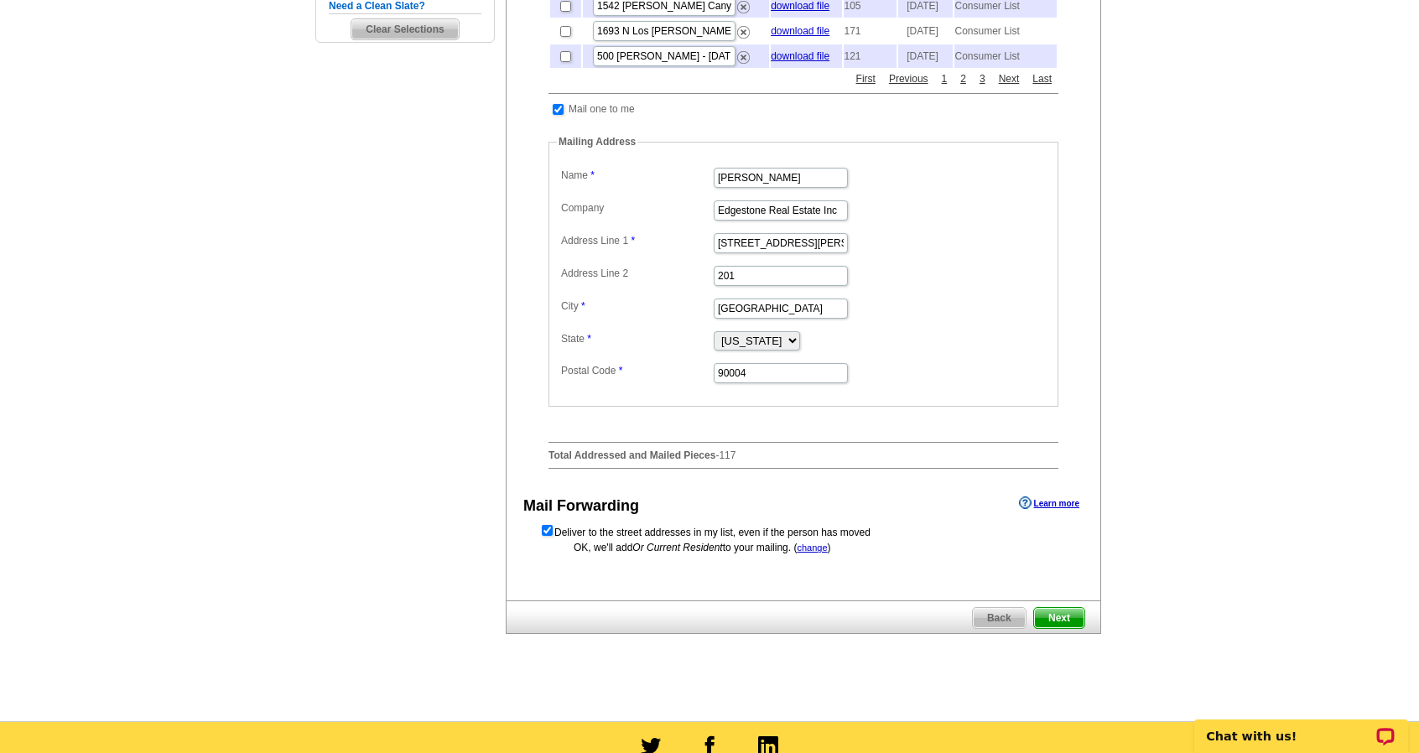
click at [943, 586] on div "Delivery options Learn more Mail to my list ( hide ) Ship to me (no addresses) …" at bounding box center [803, 120] width 595 height 962
click at [1057, 628] on span "Next" at bounding box center [1059, 618] width 50 height 20
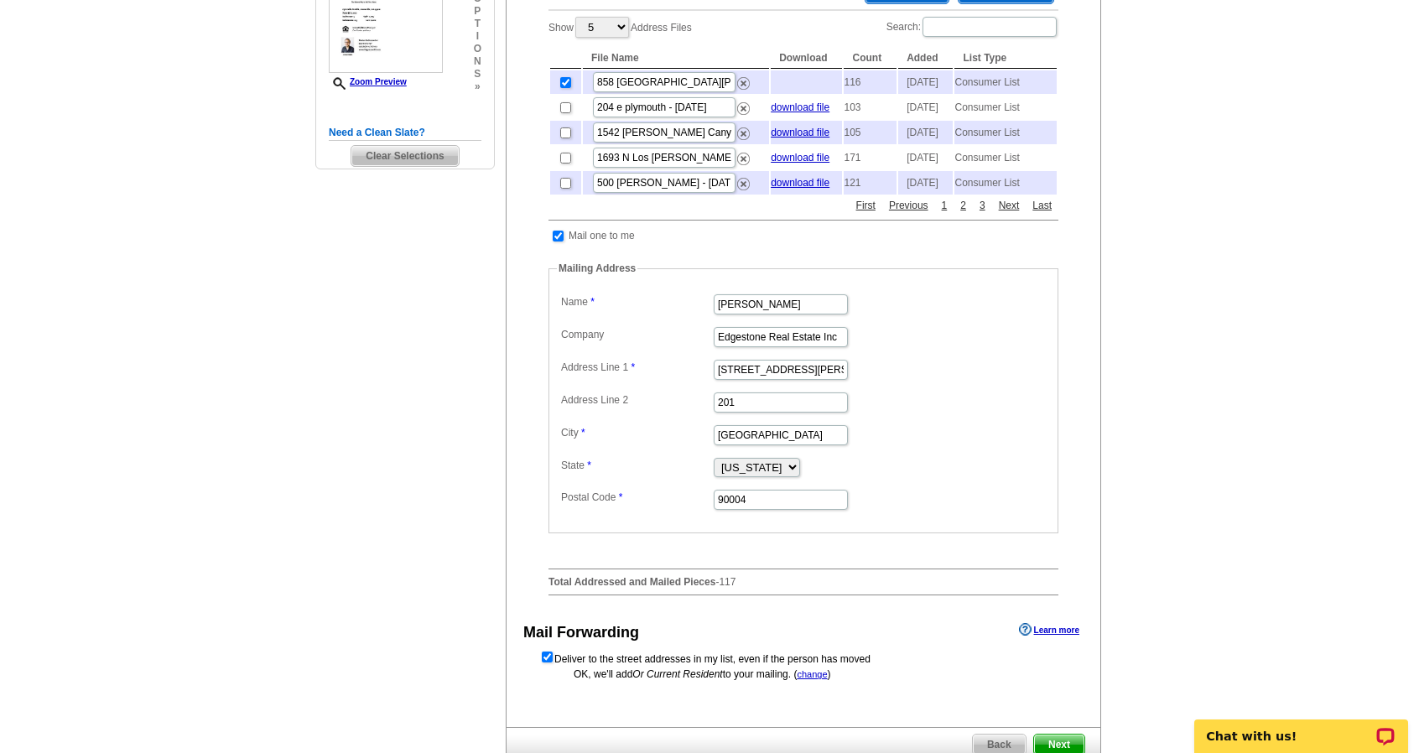
scroll to position [417, 0]
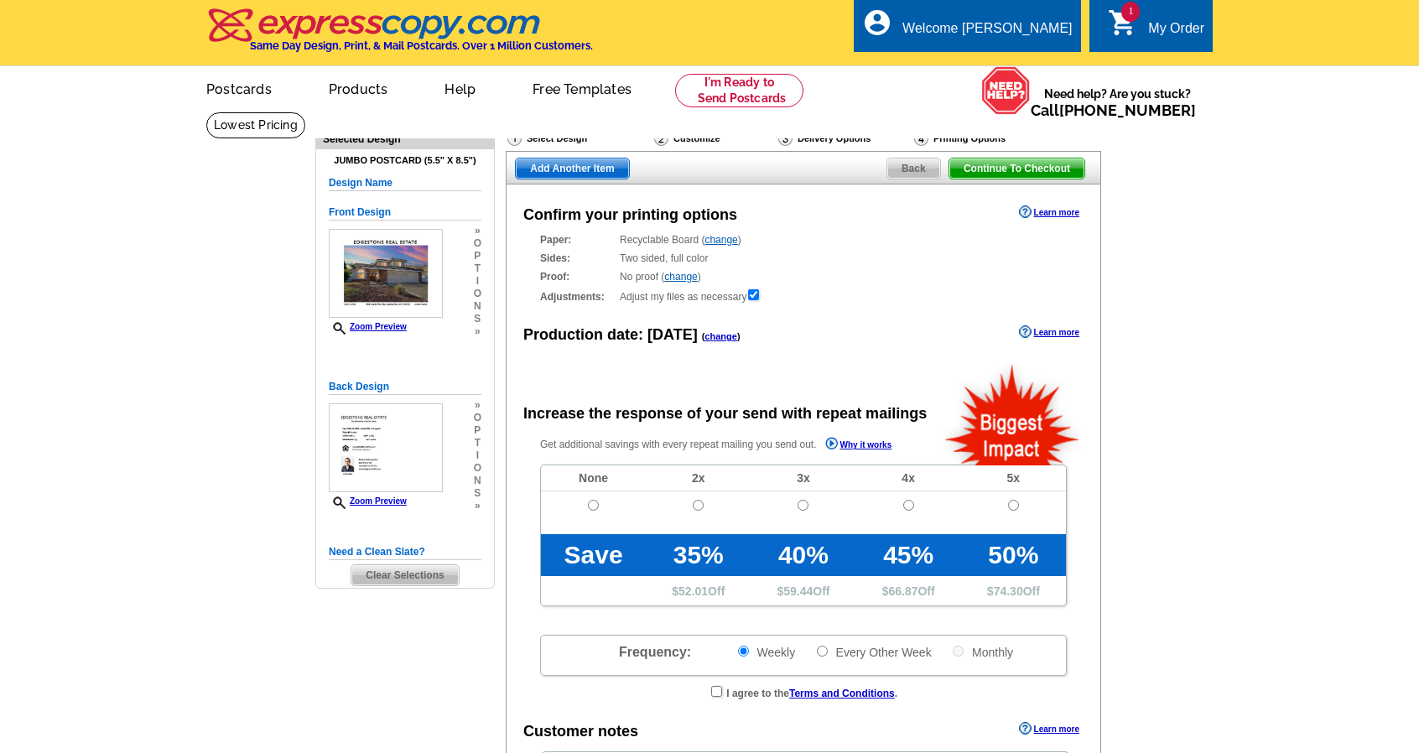
radio input "false"
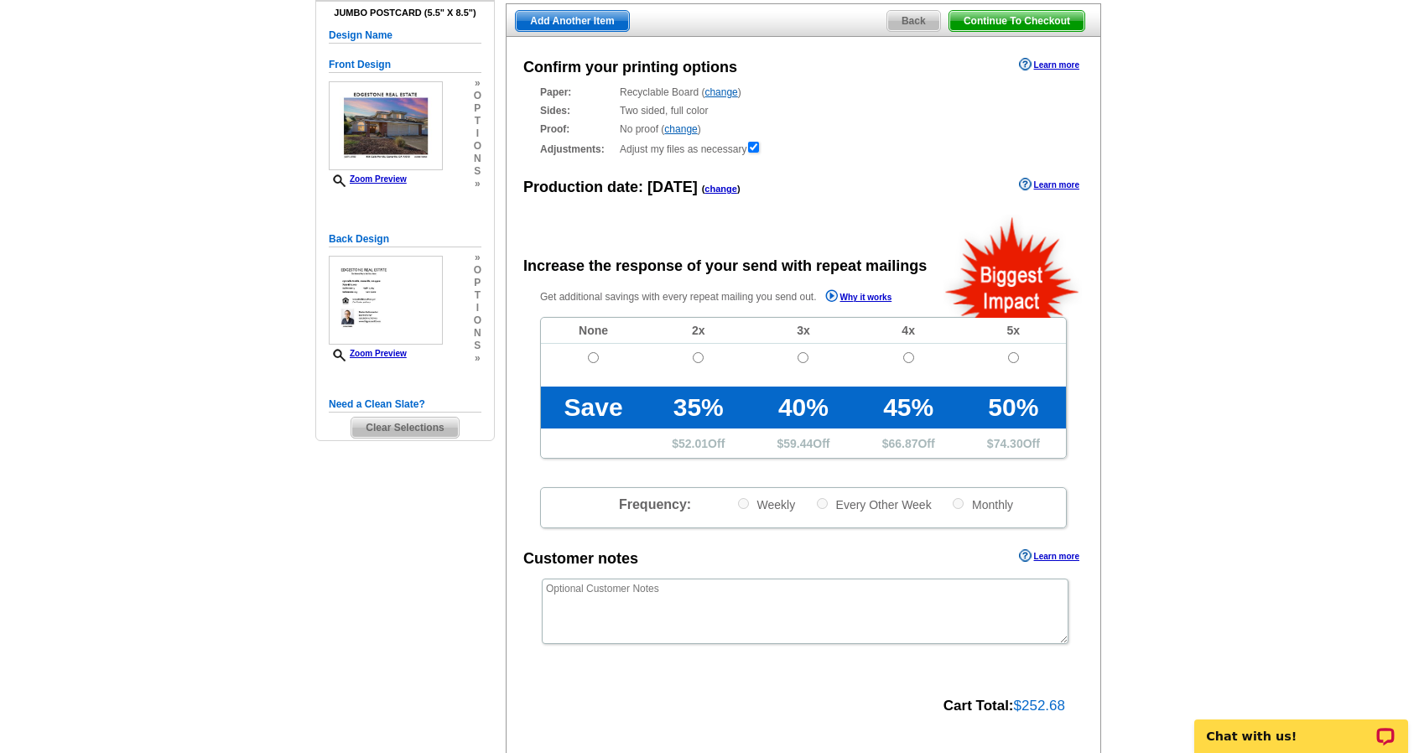
scroll to position [149, 0]
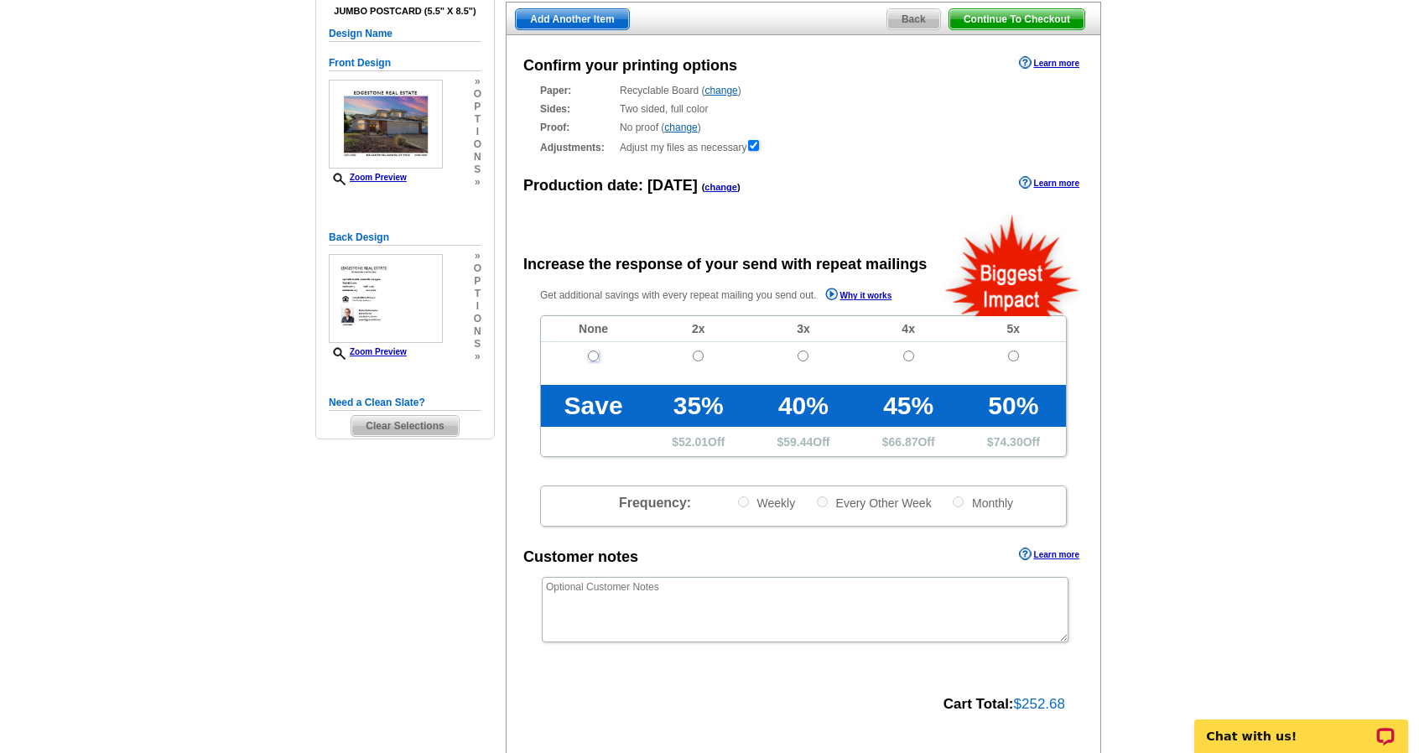
click at [590, 357] on input "radio" at bounding box center [593, 355] width 11 height 11
radio input "true"
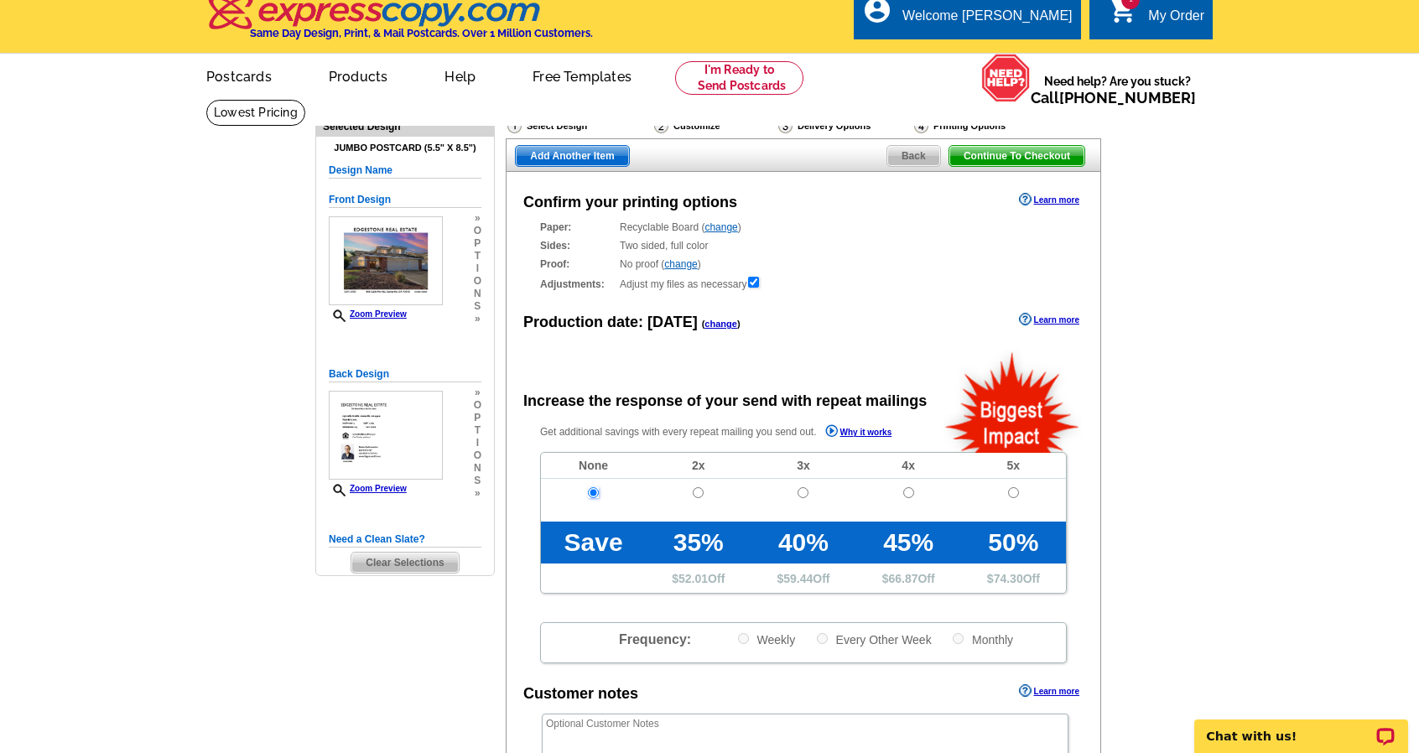
scroll to position [12, 0]
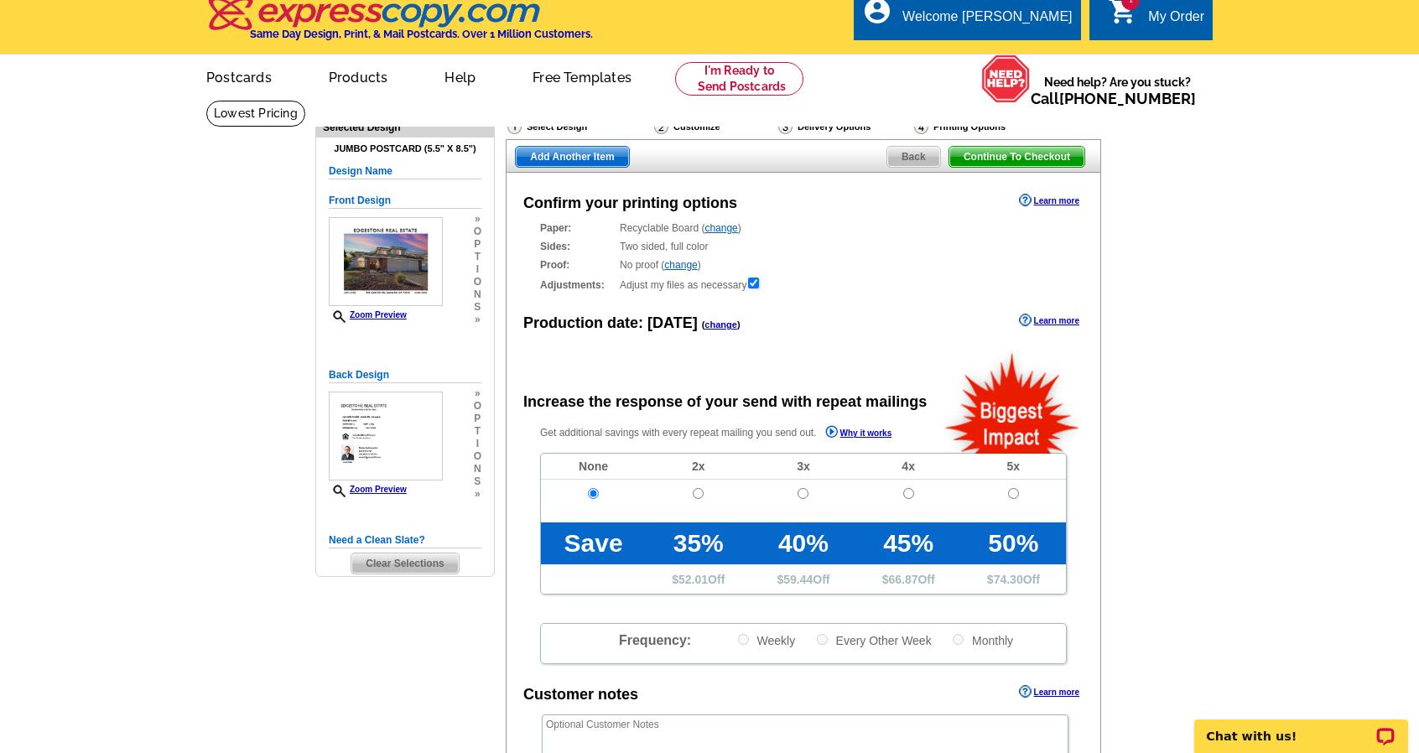
click at [1041, 156] on span "Continue To Checkout" at bounding box center [1016, 157] width 135 height 20
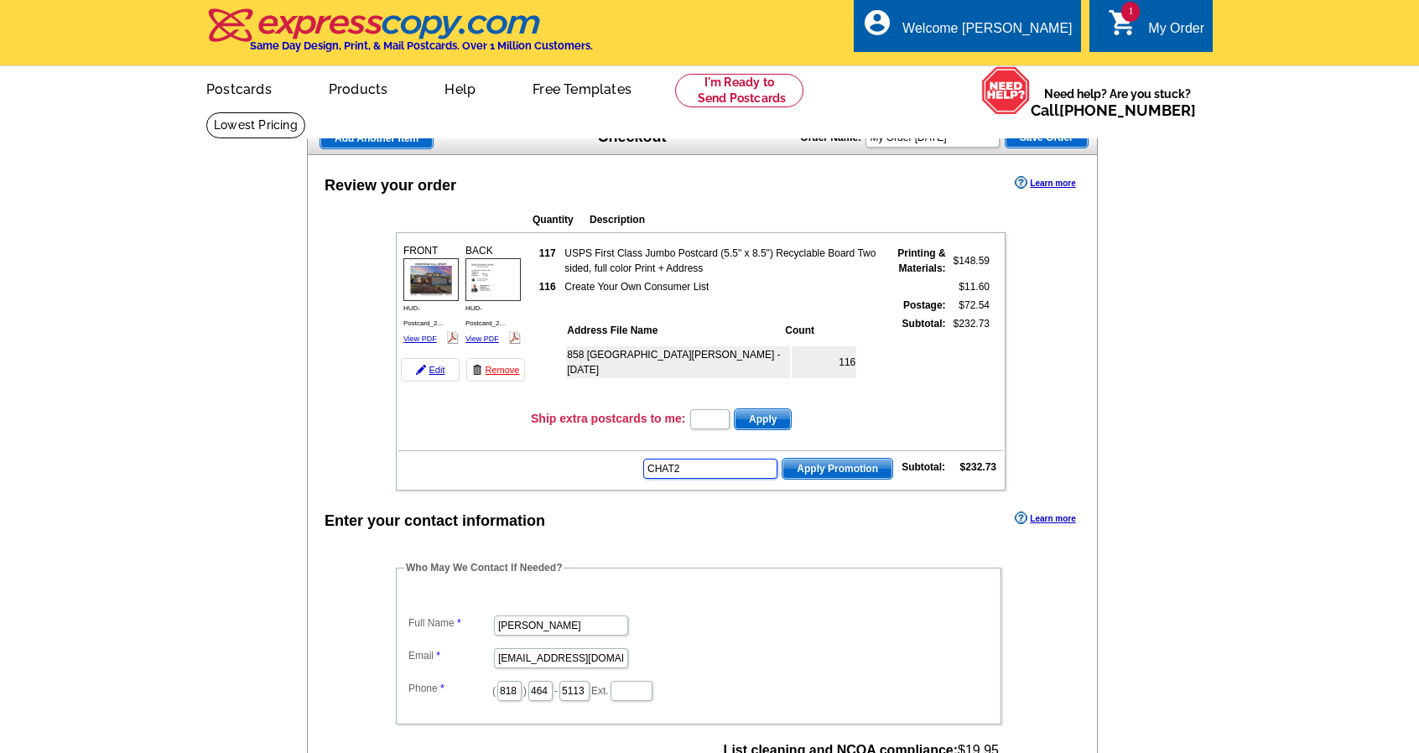
type input "CHAT20"
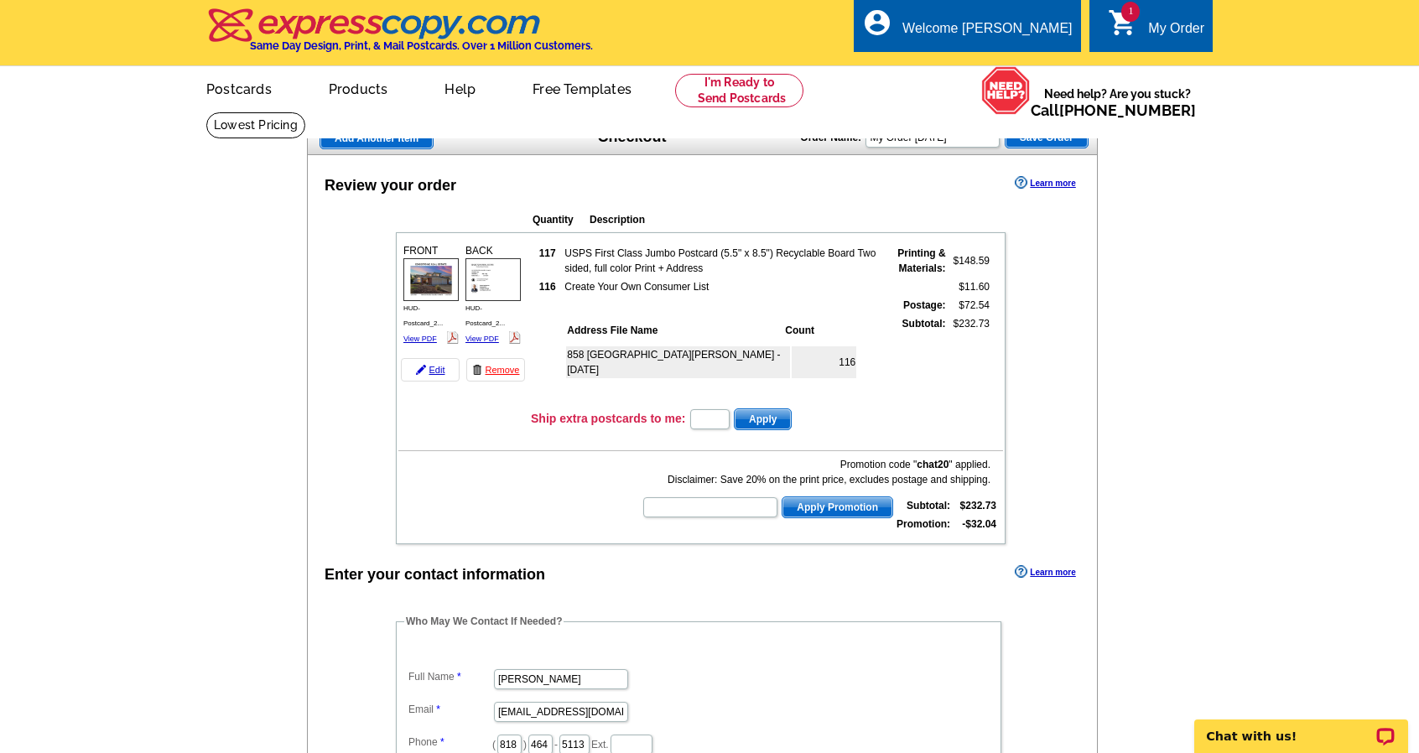
drag, startPoint x: 1114, startPoint y: 19, endPoint x: 1106, endPoint y: 59, distance: 40.1
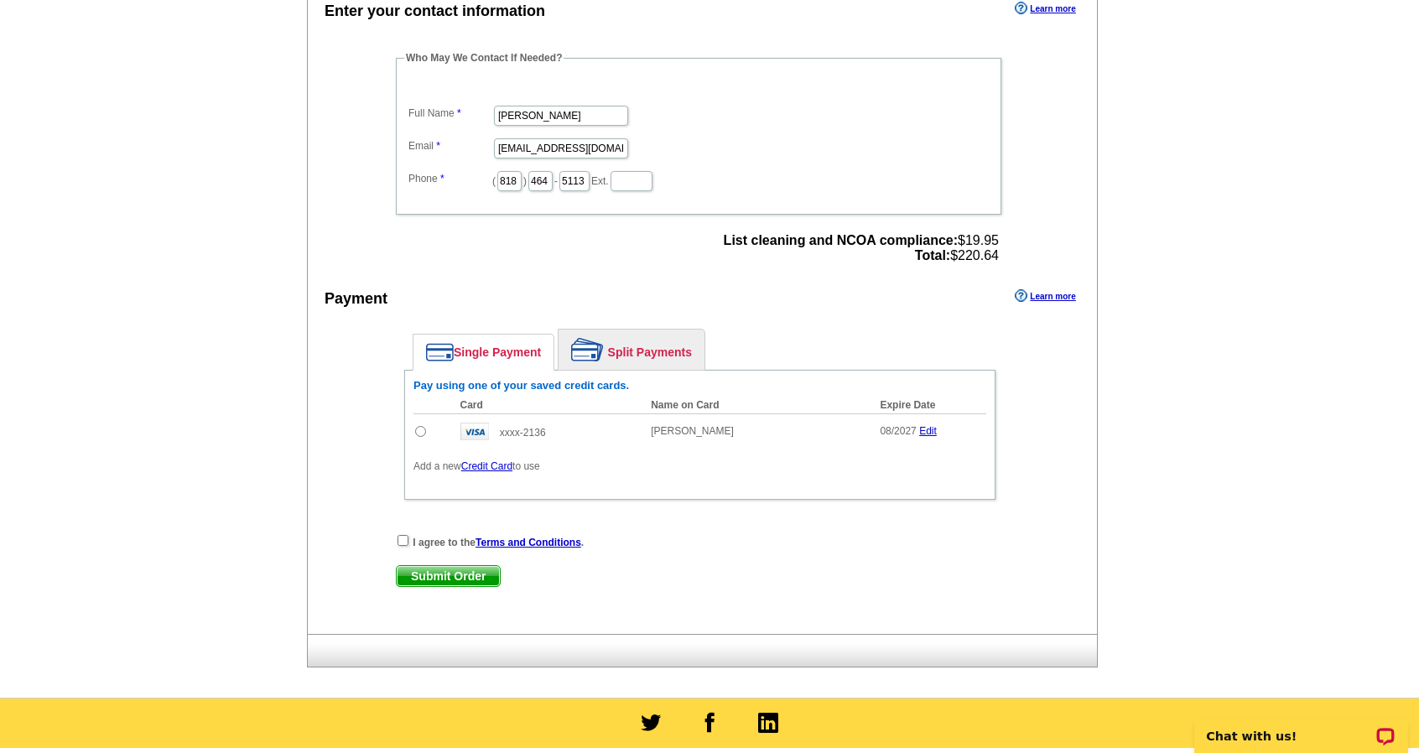
scroll to position [565, 0]
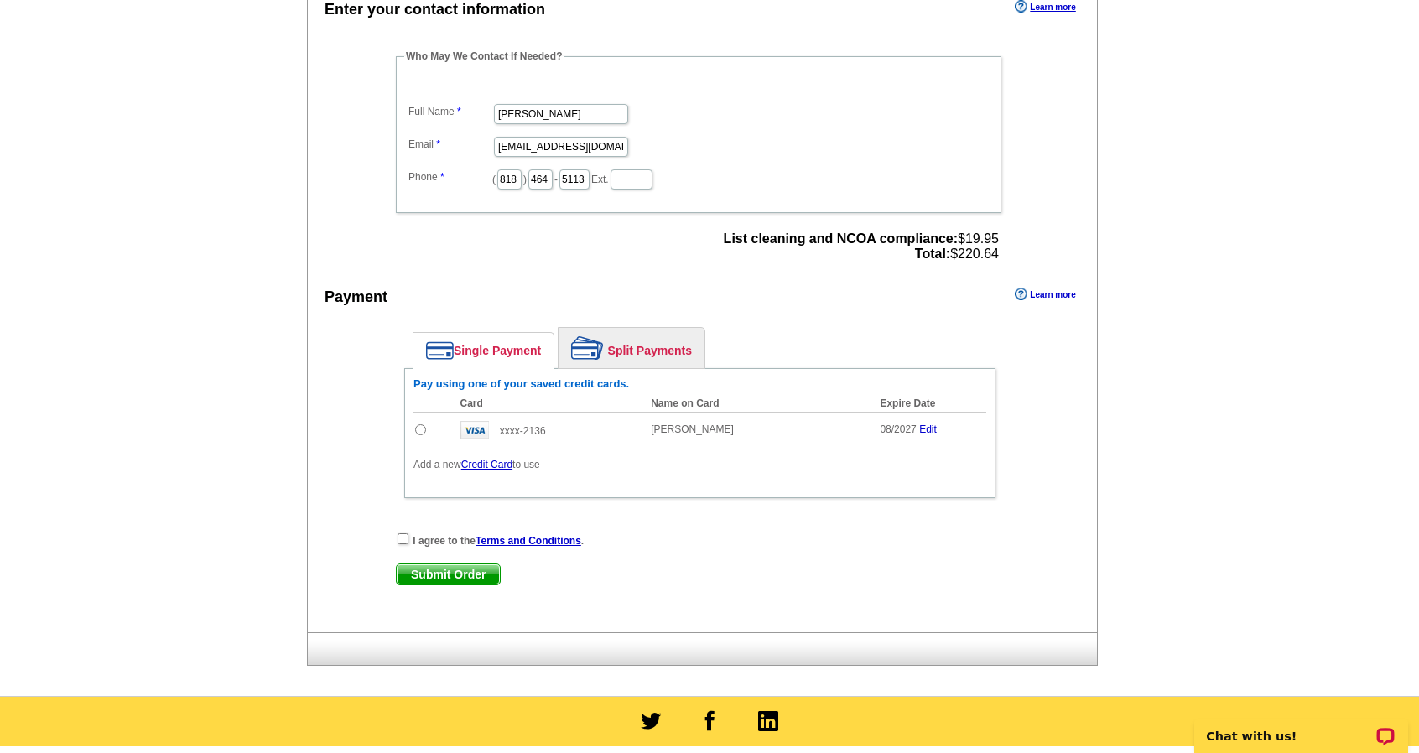
click at [520, 425] on span "xxxx-2136" at bounding box center [523, 431] width 46 height 12
click at [418, 427] on input "radio" at bounding box center [420, 429] width 11 height 11
radio input "true"
click at [404, 533] on input "checkbox" at bounding box center [402, 538] width 11 height 11
checkbox input "true"
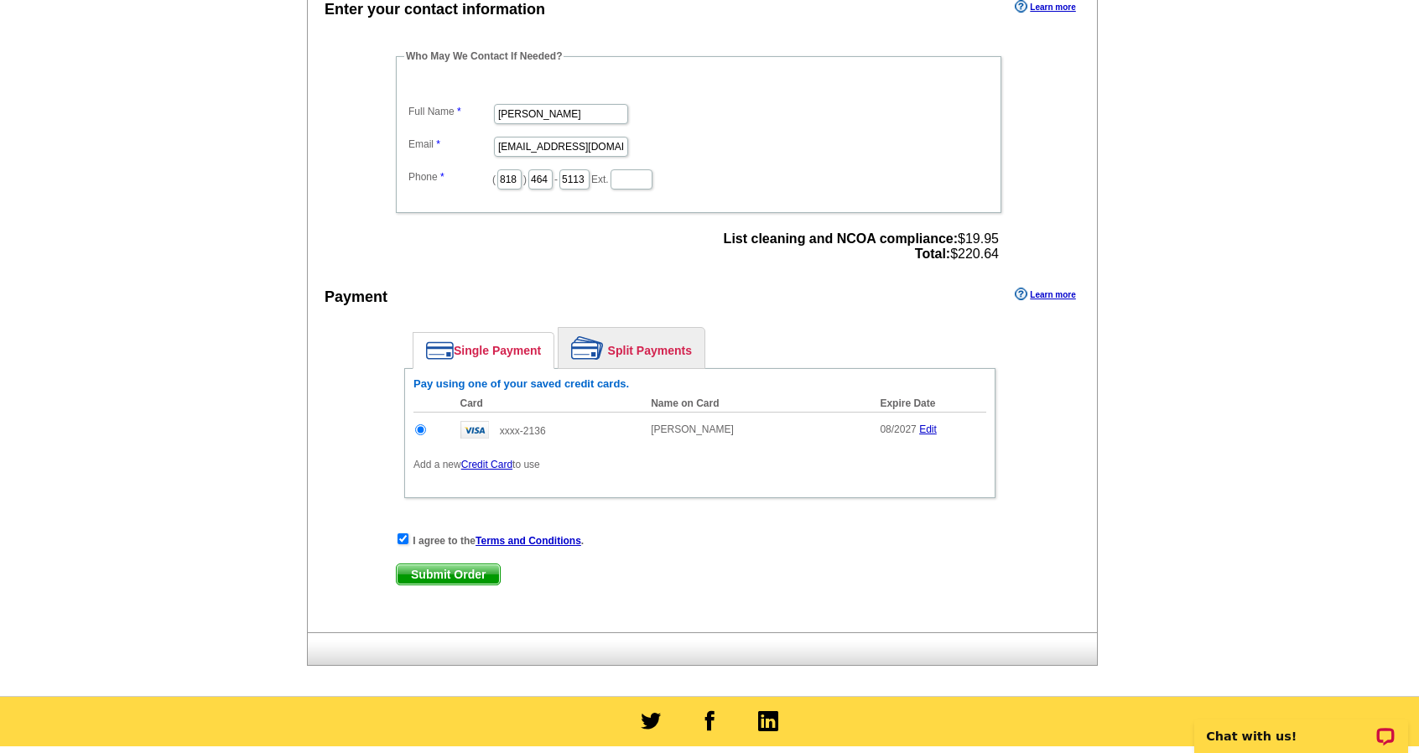
click at [413, 568] on span "Submit Order" at bounding box center [448, 574] width 103 height 20
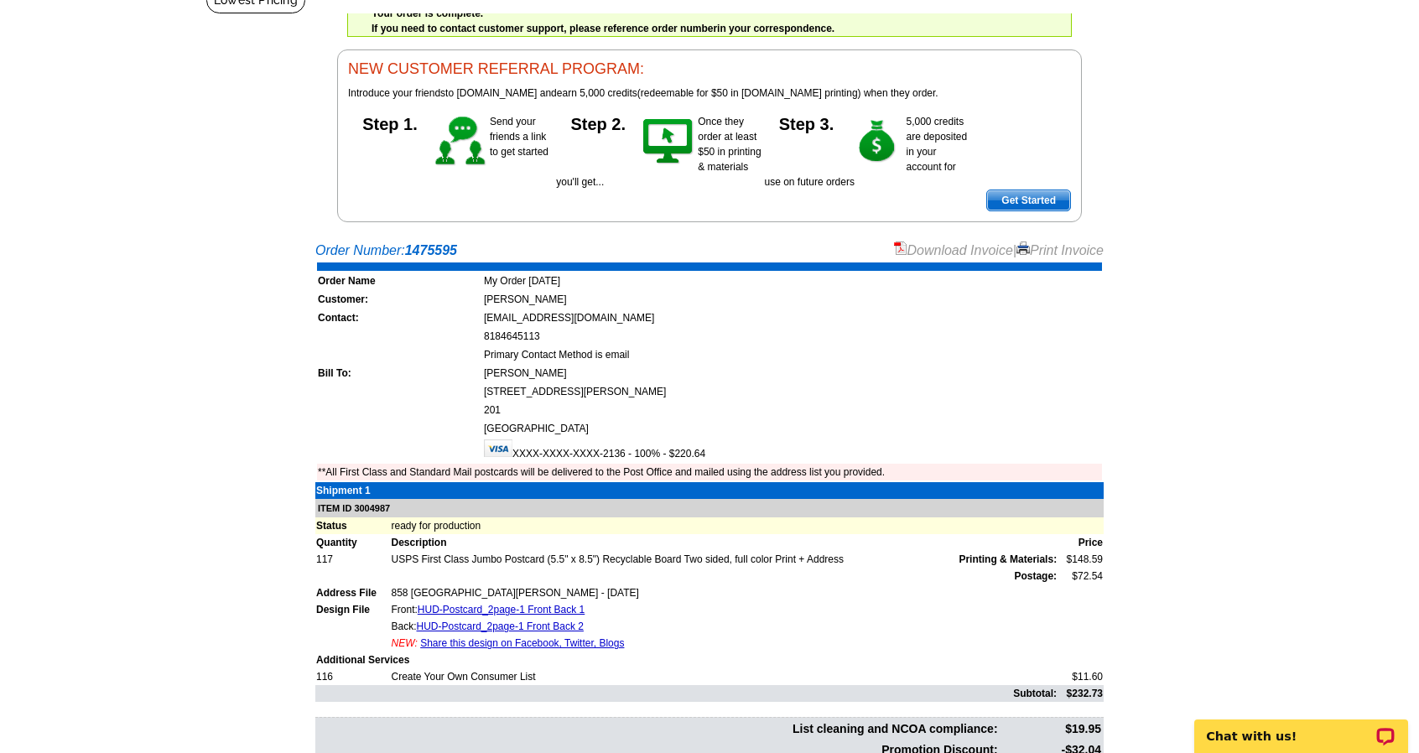
click at [1057, 252] on link "Print Invoice" at bounding box center [1059, 250] width 87 height 14
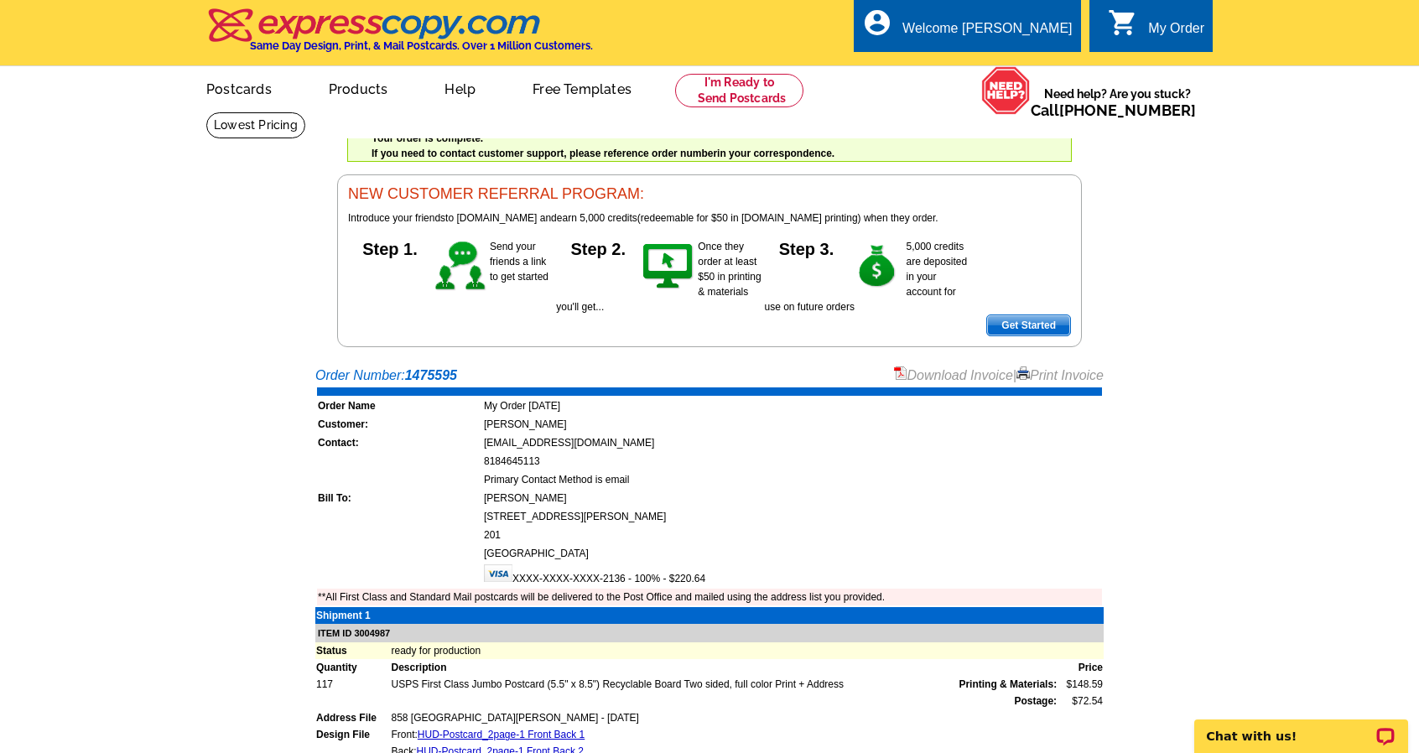
click at [953, 373] on link "Download Invoice" at bounding box center [953, 375] width 119 height 14
